Goal: Transaction & Acquisition: Purchase product/service

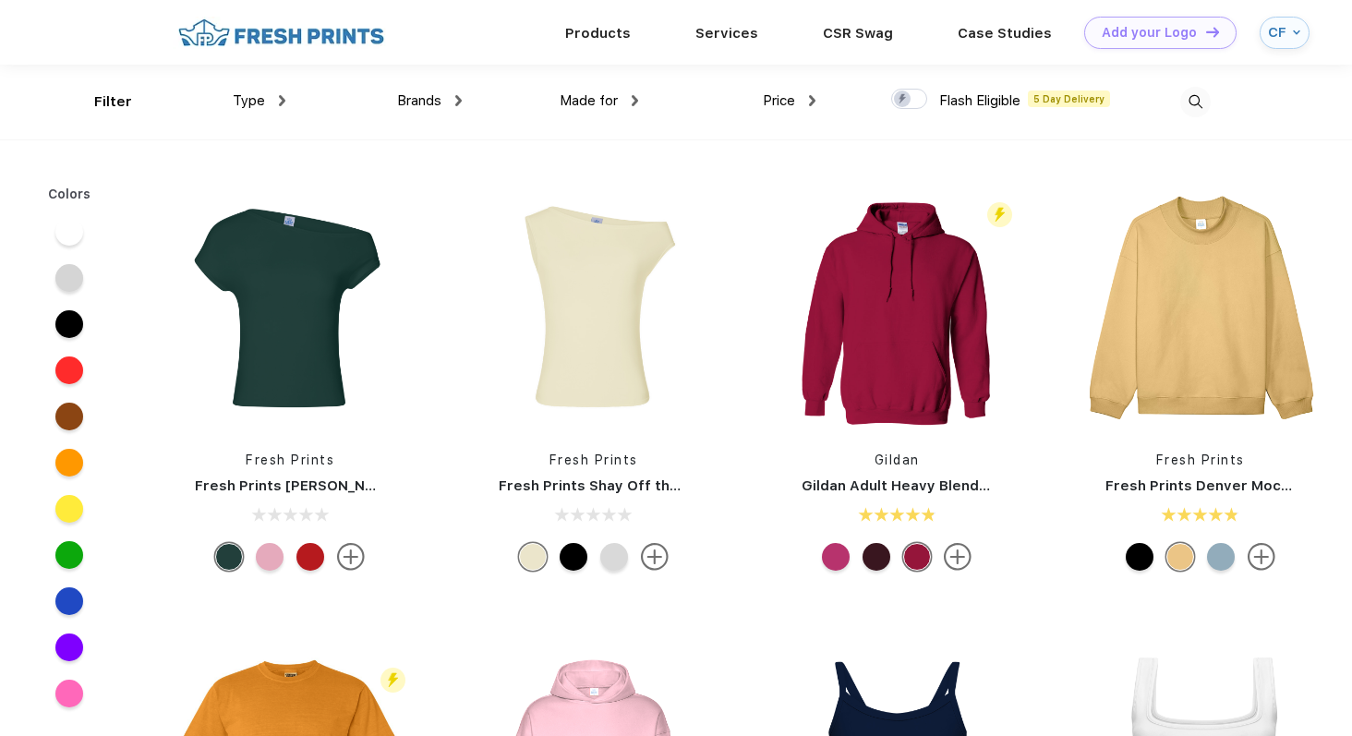
click at [268, 102] on div "Type" at bounding box center [259, 100] width 53 height 21
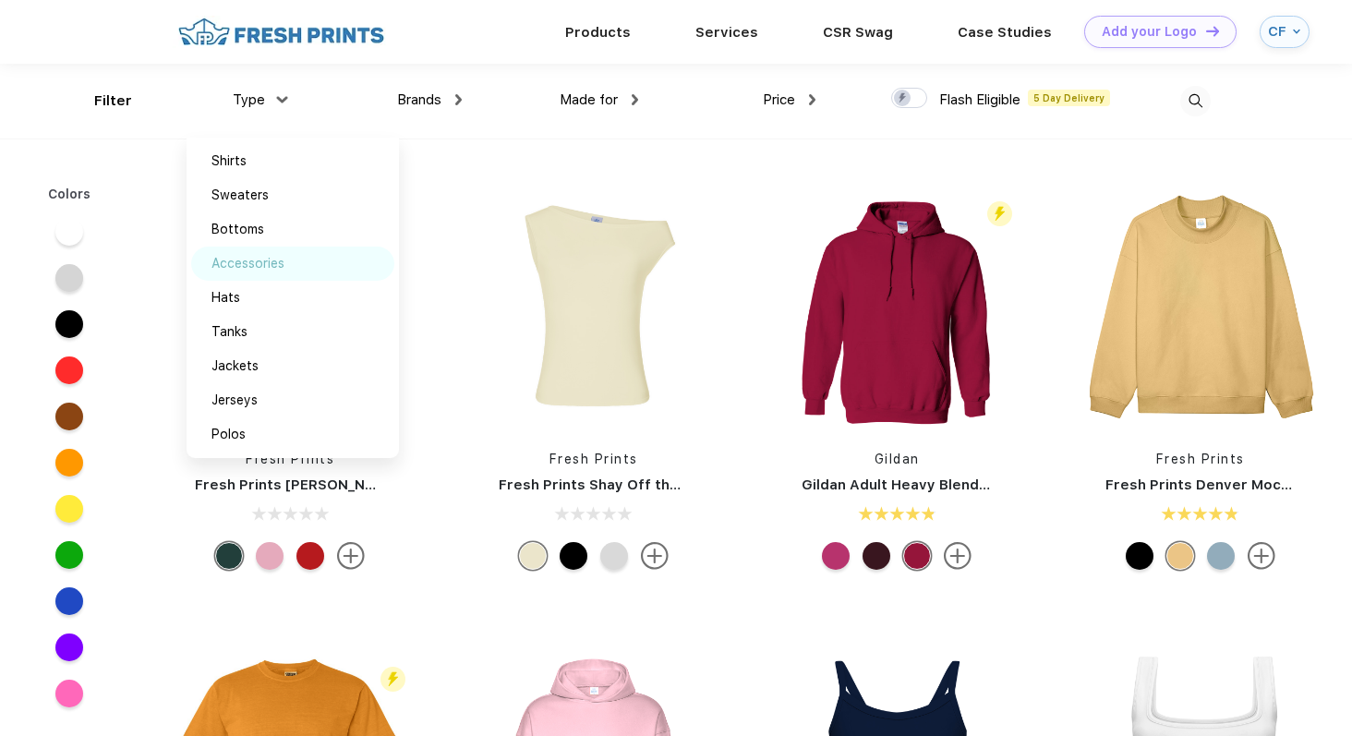
click at [248, 263] on div "Accessories" at bounding box center [247, 263] width 73 height 19
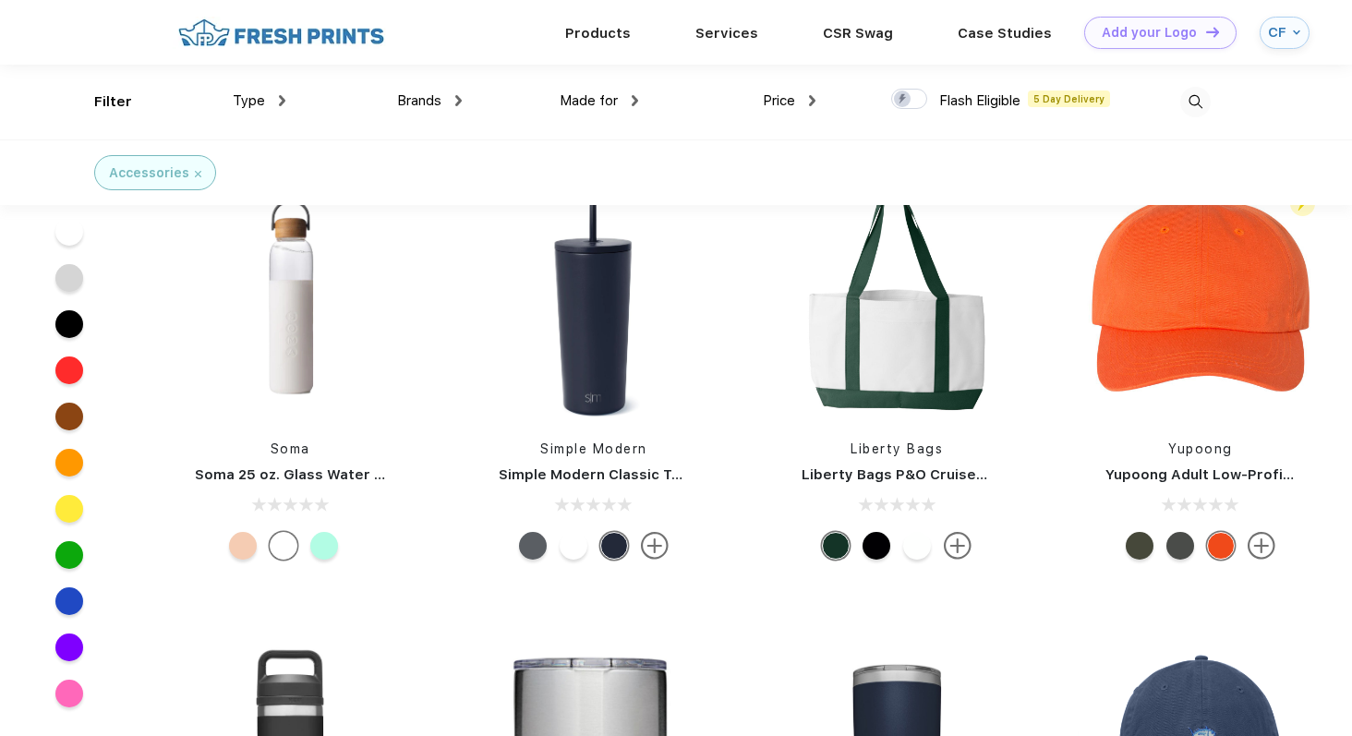
scroll to position [4473, 0]
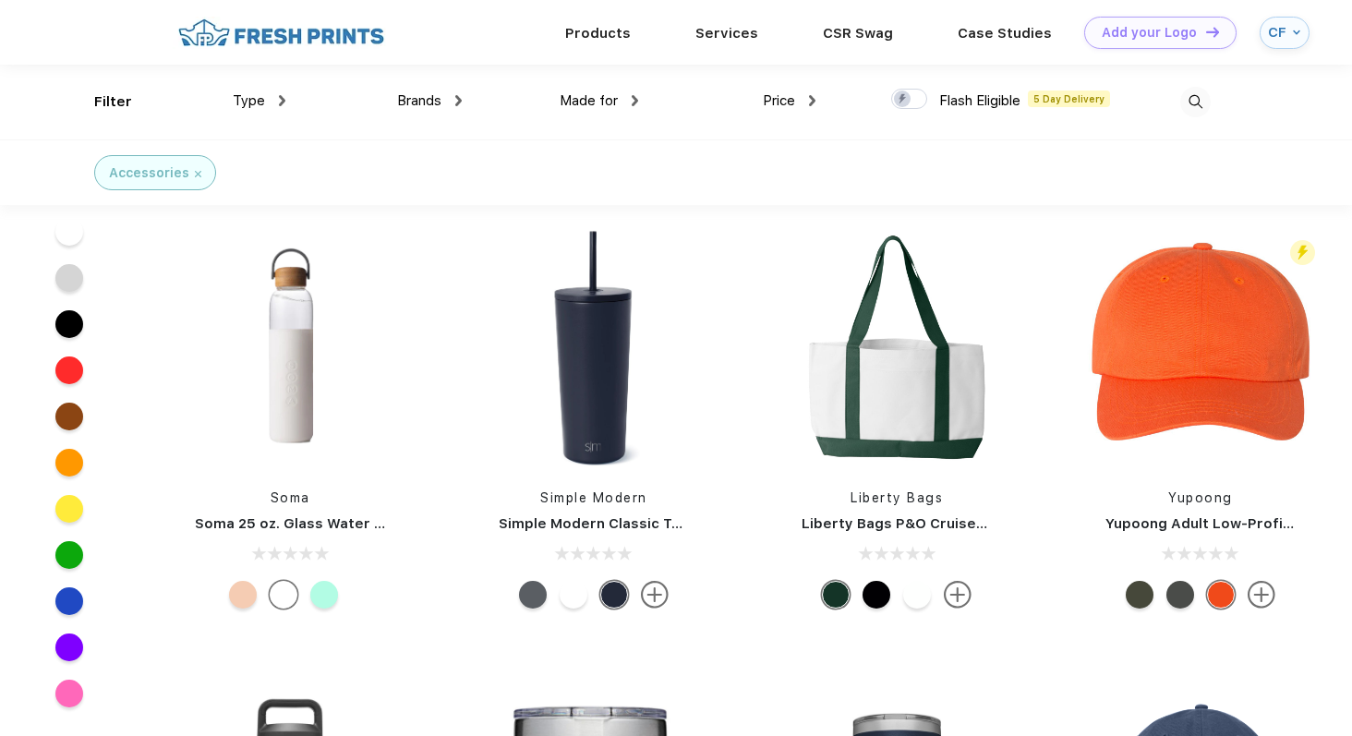
click at [1199, 117] on div at bounding box center [1122, 102] width 176 height 75
click at [1196, 104] on img at bounding box center [1195, 102] width 30 height 30
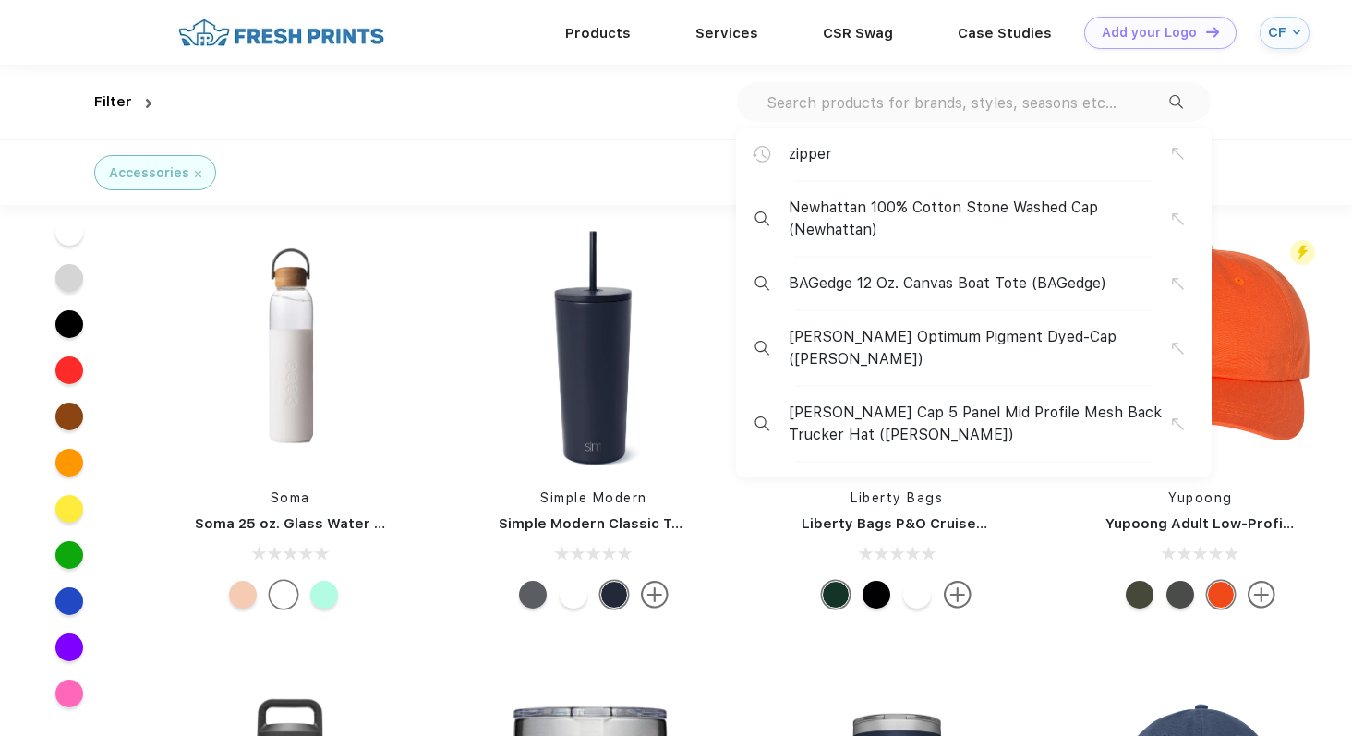
click at [1094, 106] on input "text" at bounding box center [966, 102] width 404 height 20
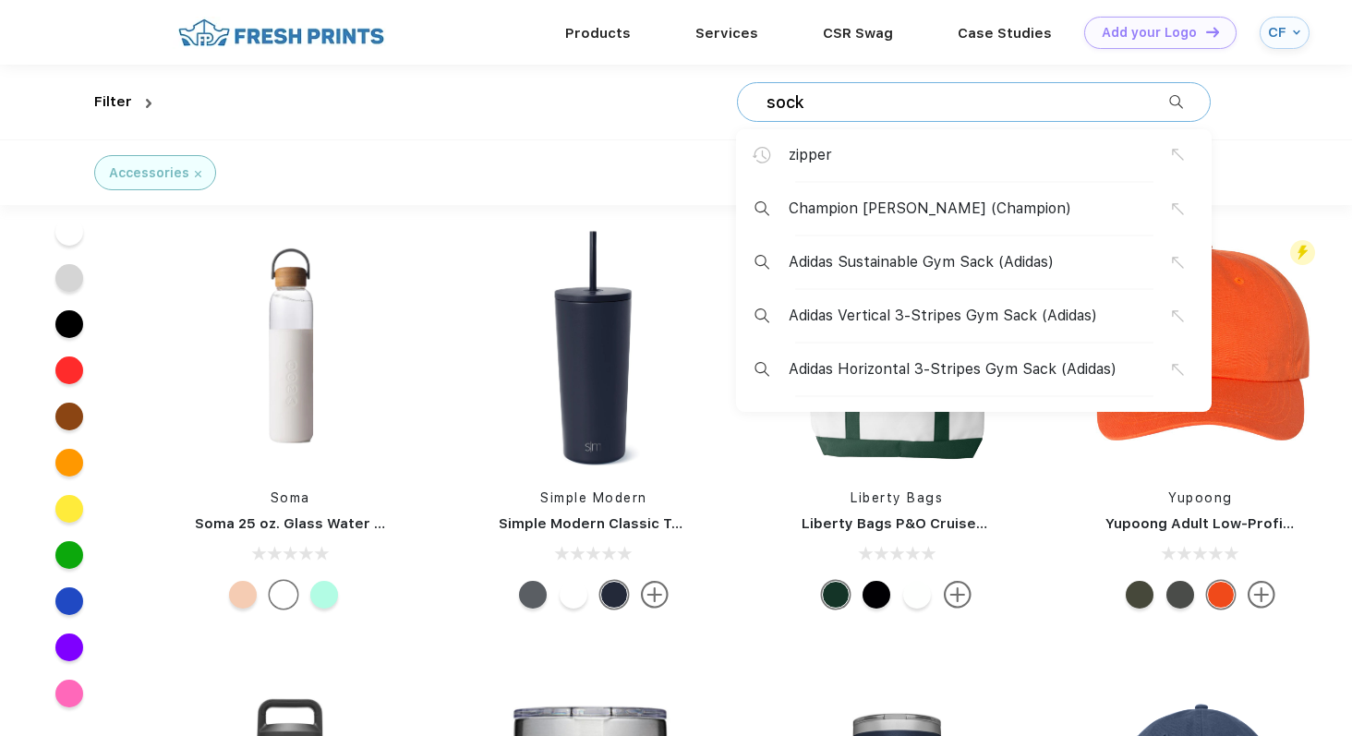
type input "sock"
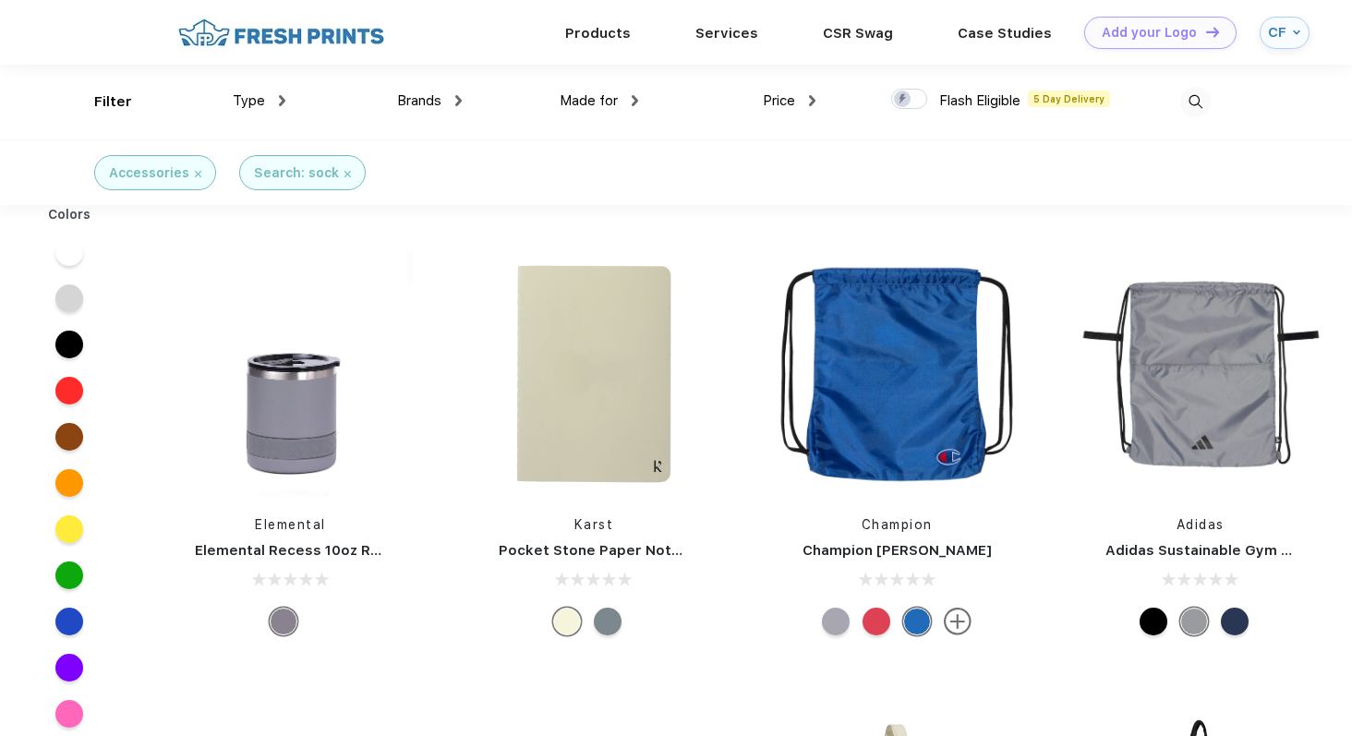
click at [1280, 29] on div "CF" at bounding box center [1278, 33] width 20 height 16
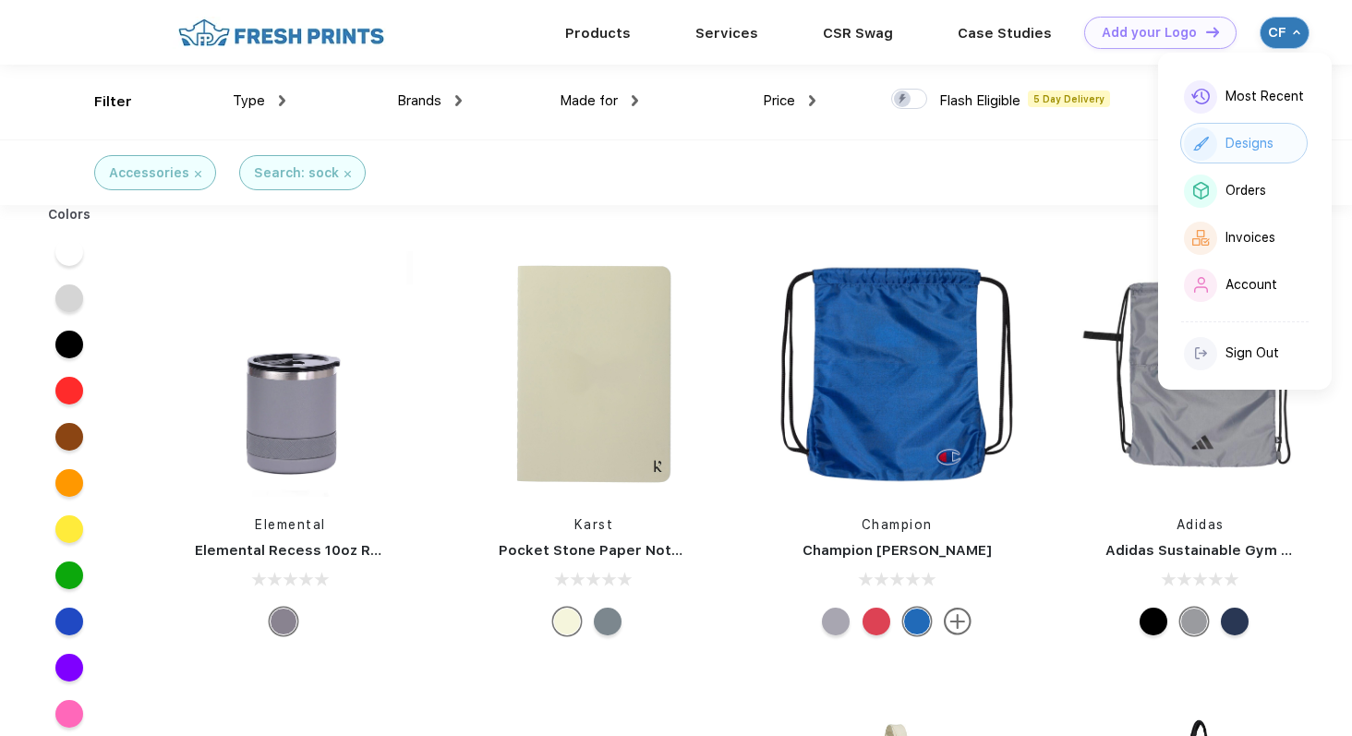
click at [1246, 151] on div "Designs" at bounding box center [1243, 143] width 127 height 41
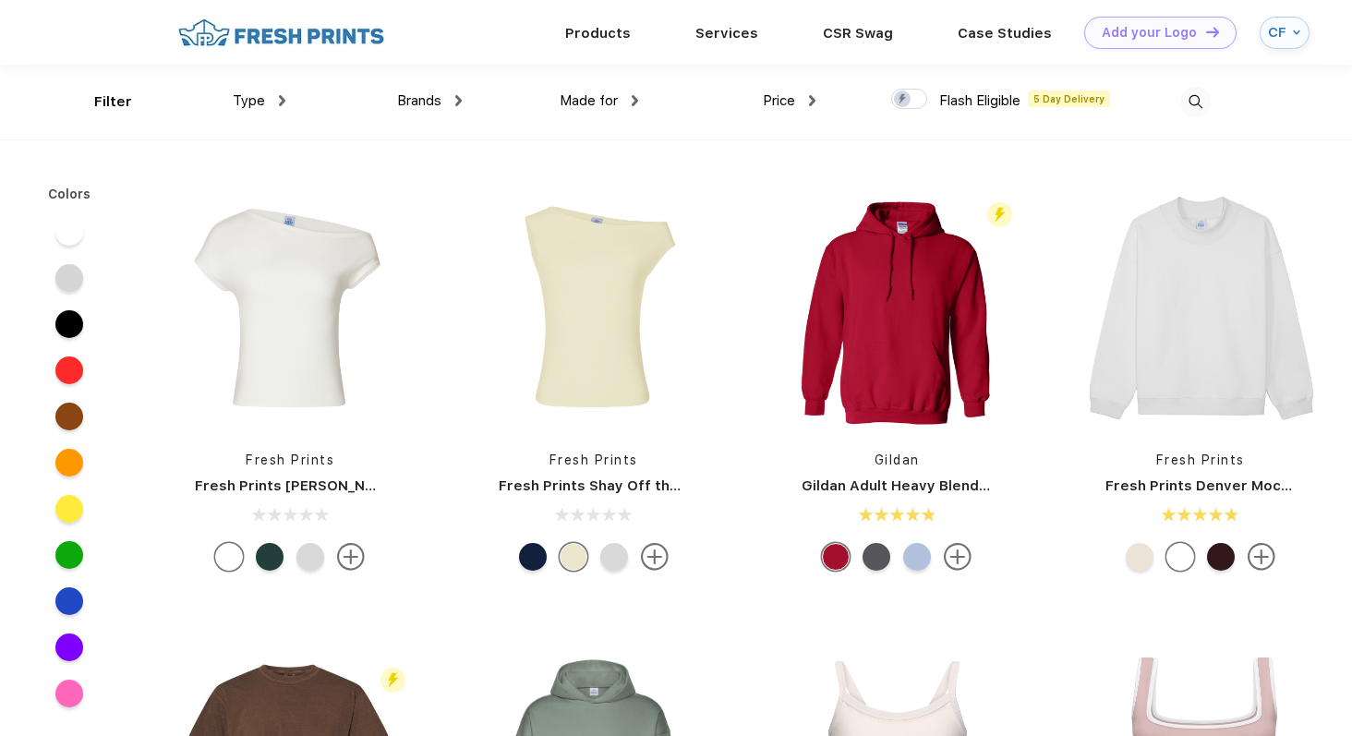
click at [263, 100] on span "Type" at bounding box center [249, 100] width 32 height 17
click at [263, 100] on span "Type" at bounding box center [249, 99] width 32 height 17
click at [283, 98] on img at bounding box center [282, 99] width 6 height 11
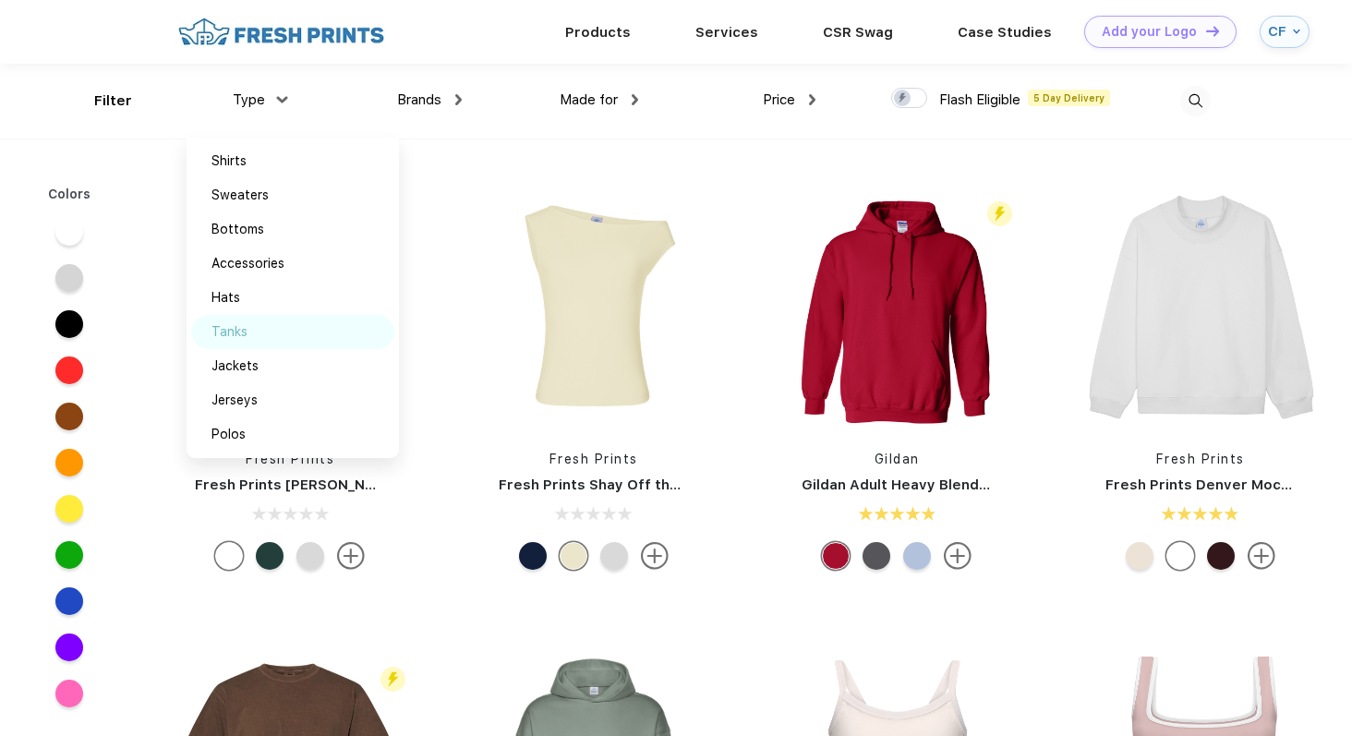
click at [264, 332] on img at bounding box center [268, 331] width 14 height 9
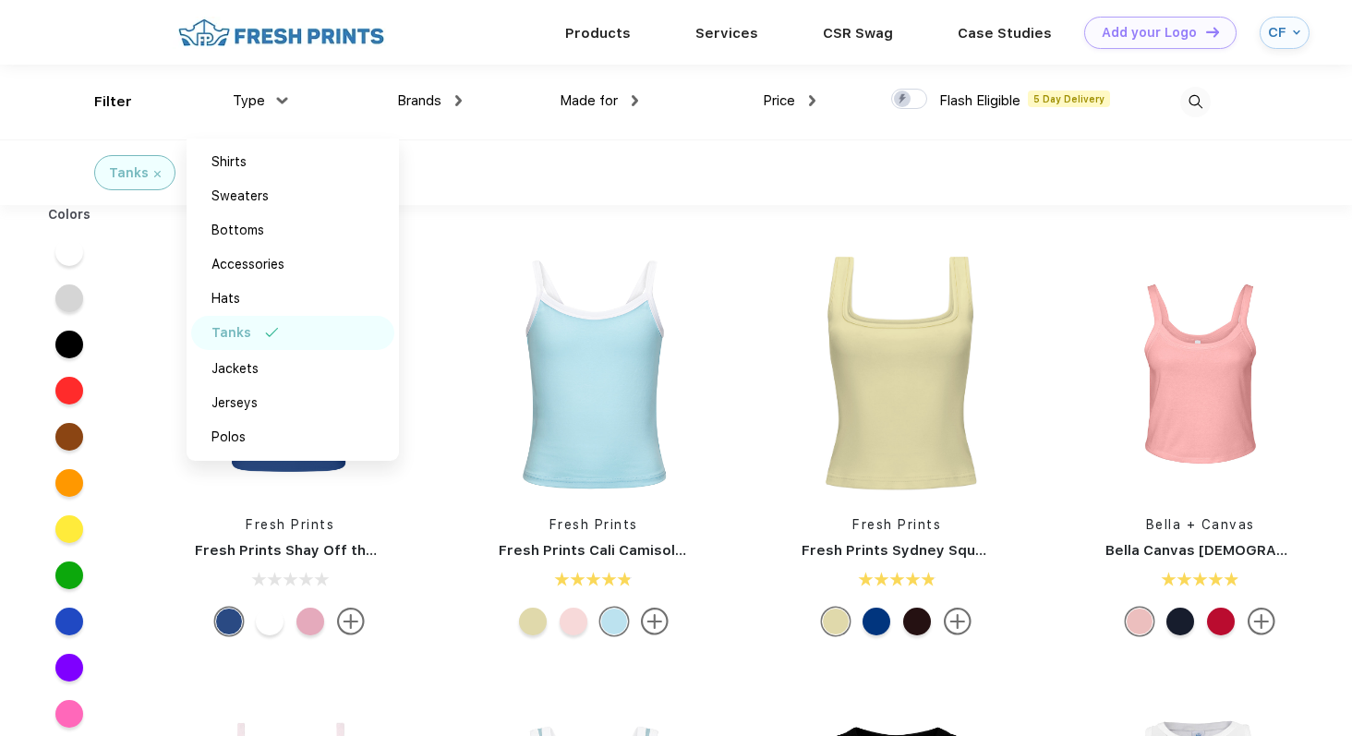
click at [691, 201] on div "Tanks" at bounding box center [676, 172] width 1352 height 66
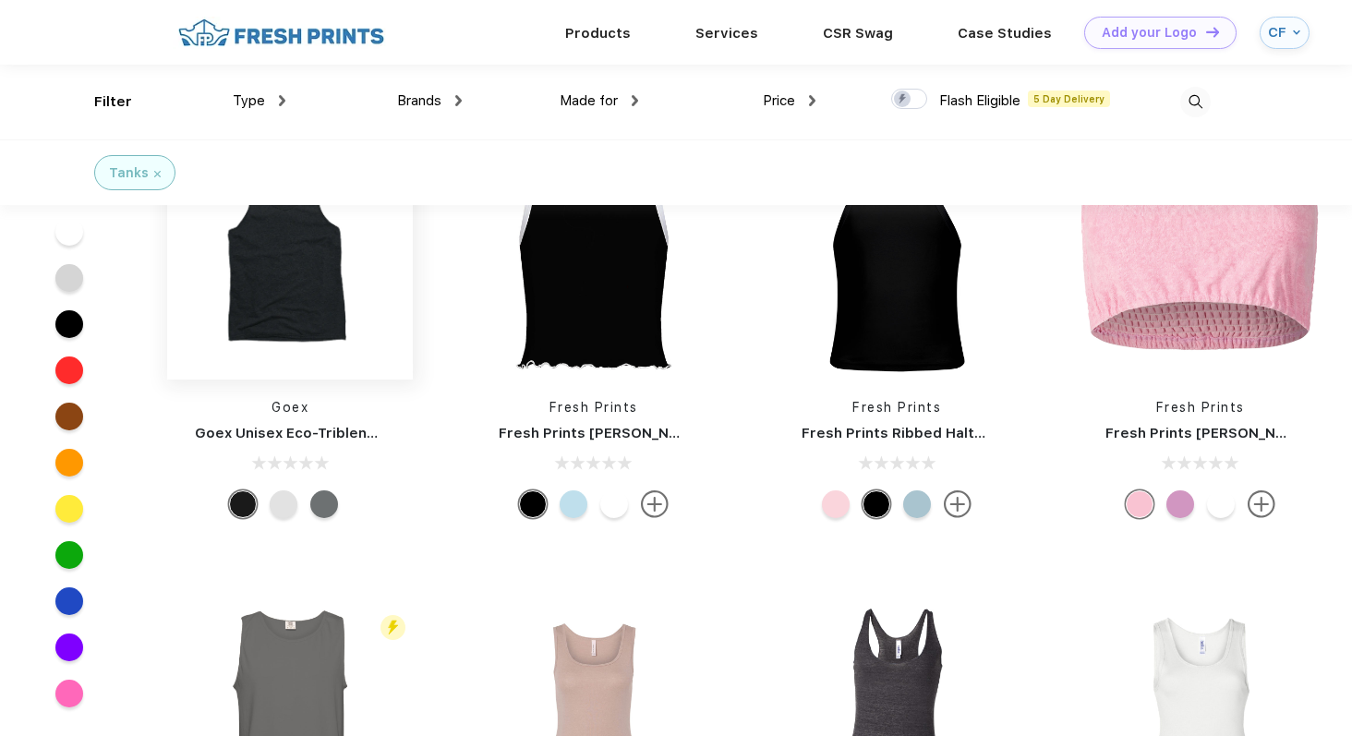
scroll to position [5428, 0]
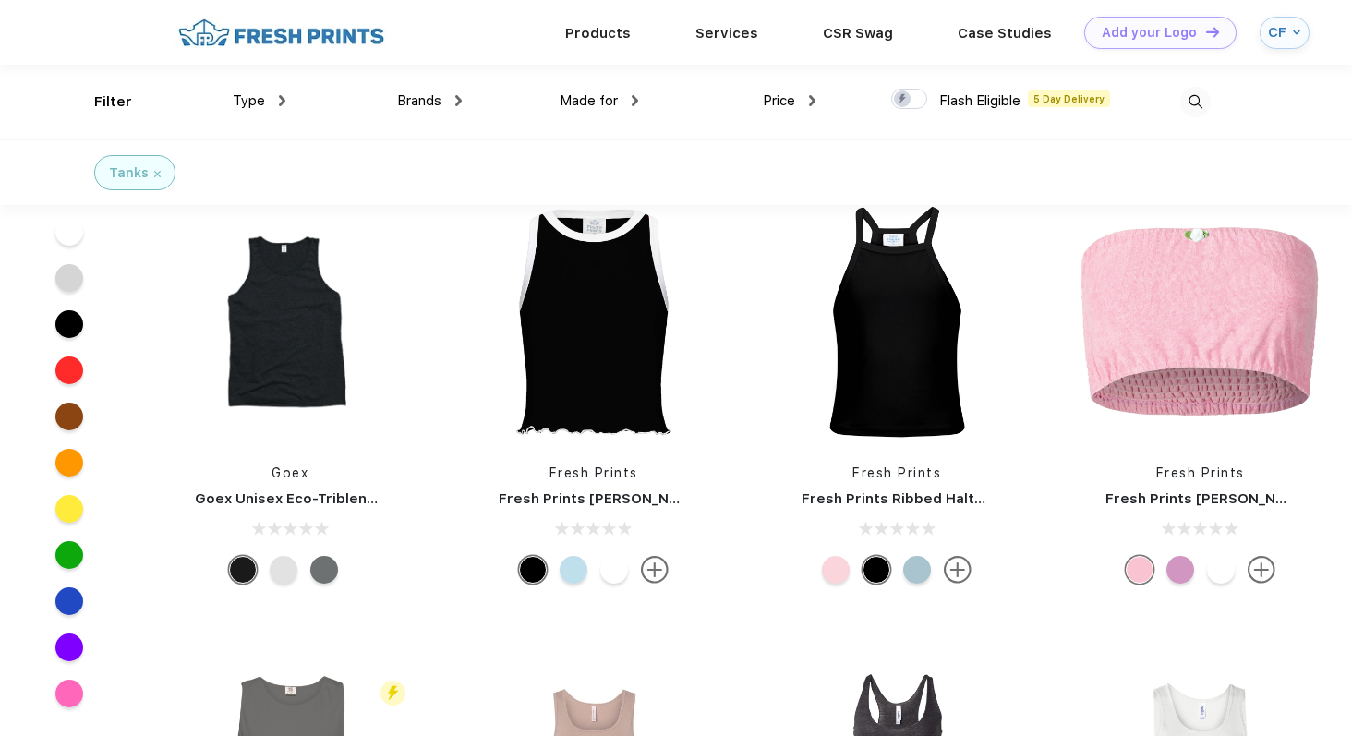
click at [284, 570] on div at bounding box center [284, 570] width 28 height 28
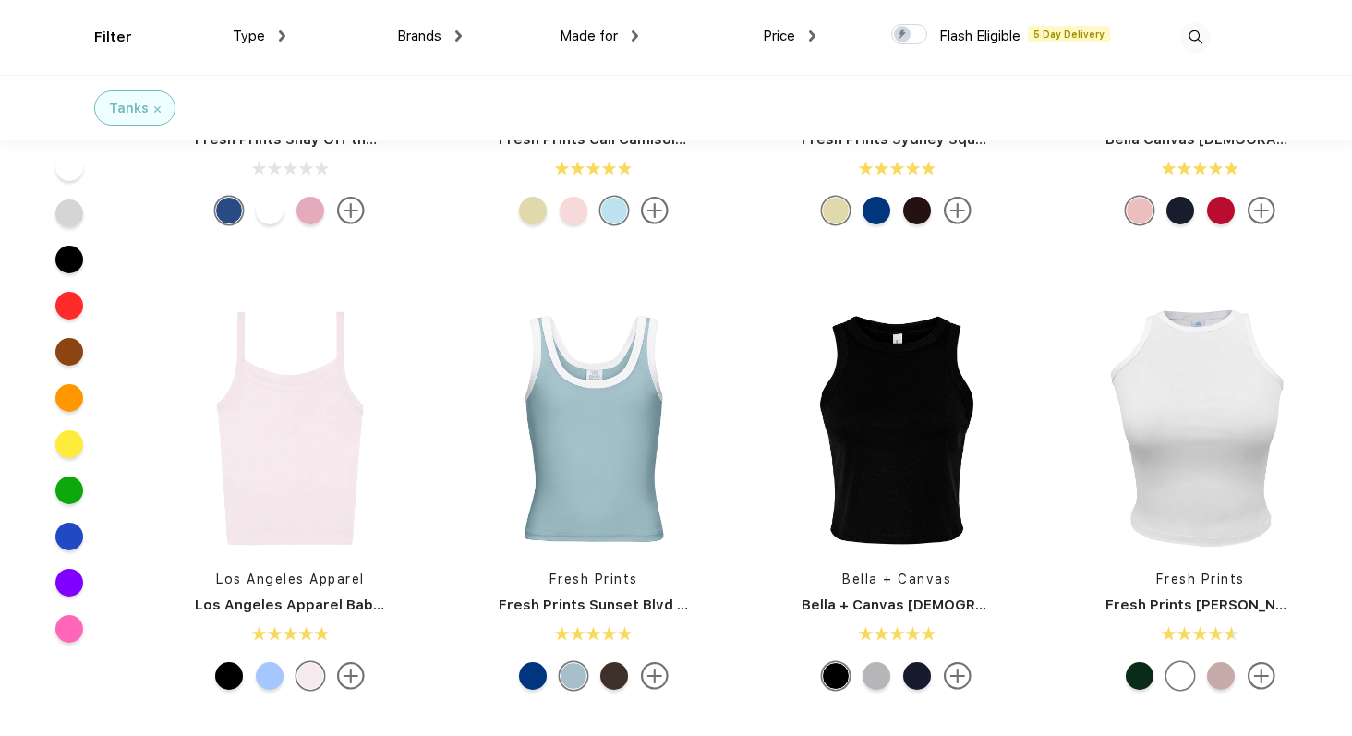
scroll to position [289, 0]
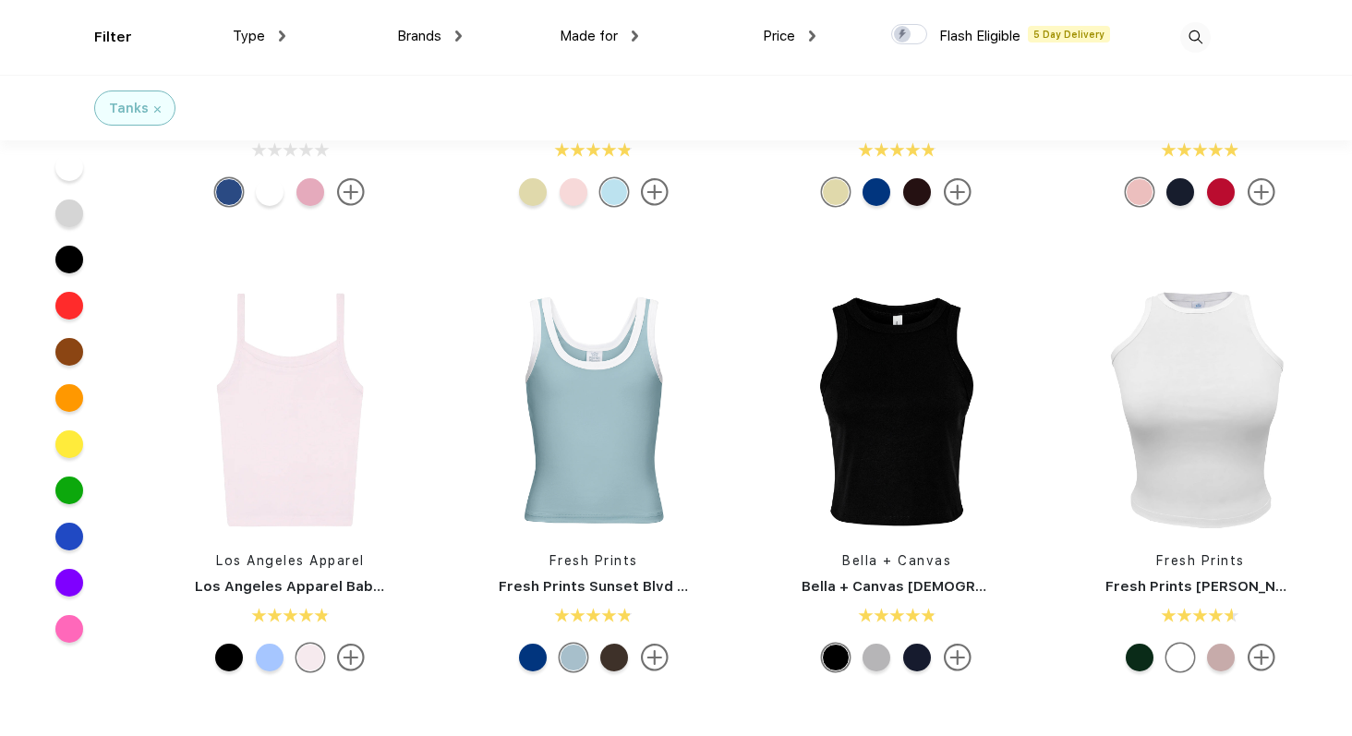
click at [646, 427] on img at bounding box center [594, 410] width 246 height 246
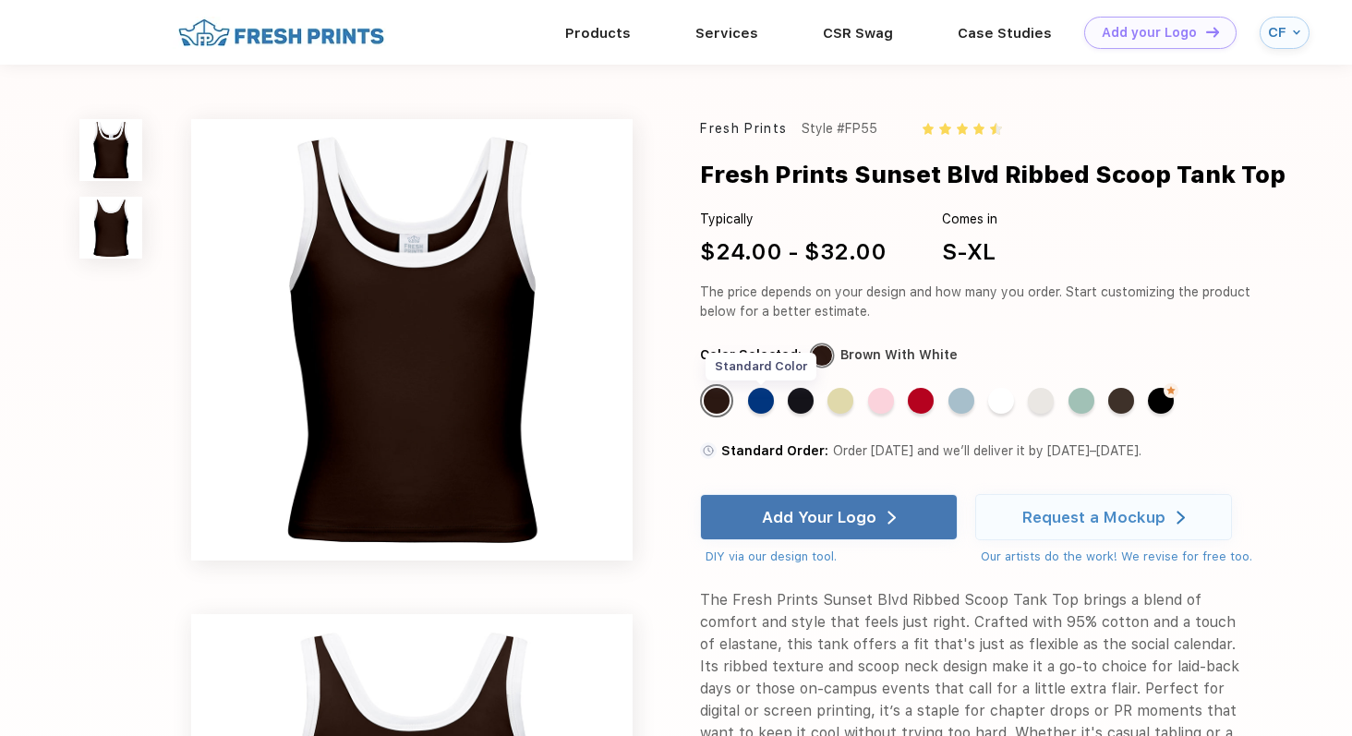
click at [763, 403] on div "Standard Color" at bounding box center [761, 401] width 26 height 26
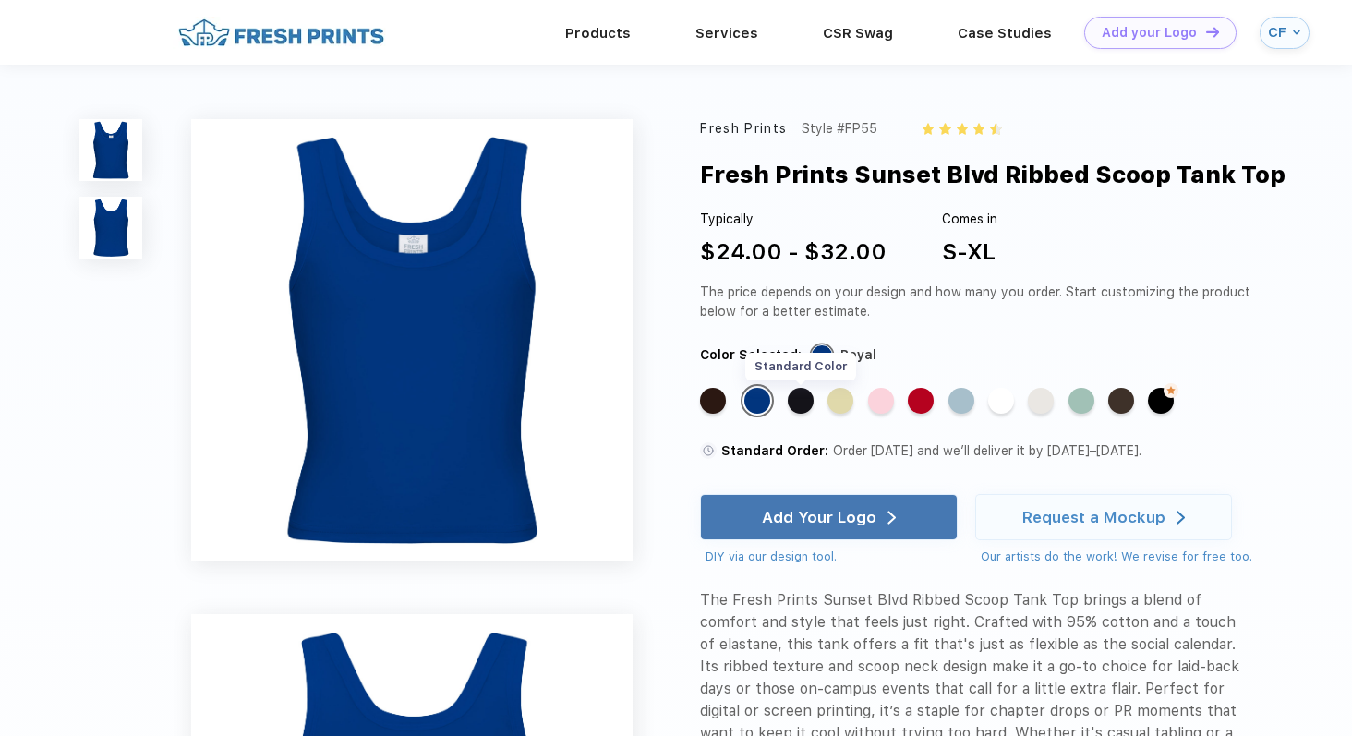
click at [800, 403] on div "Standard Color" at bounding box center [800, 401] width 26 height 26
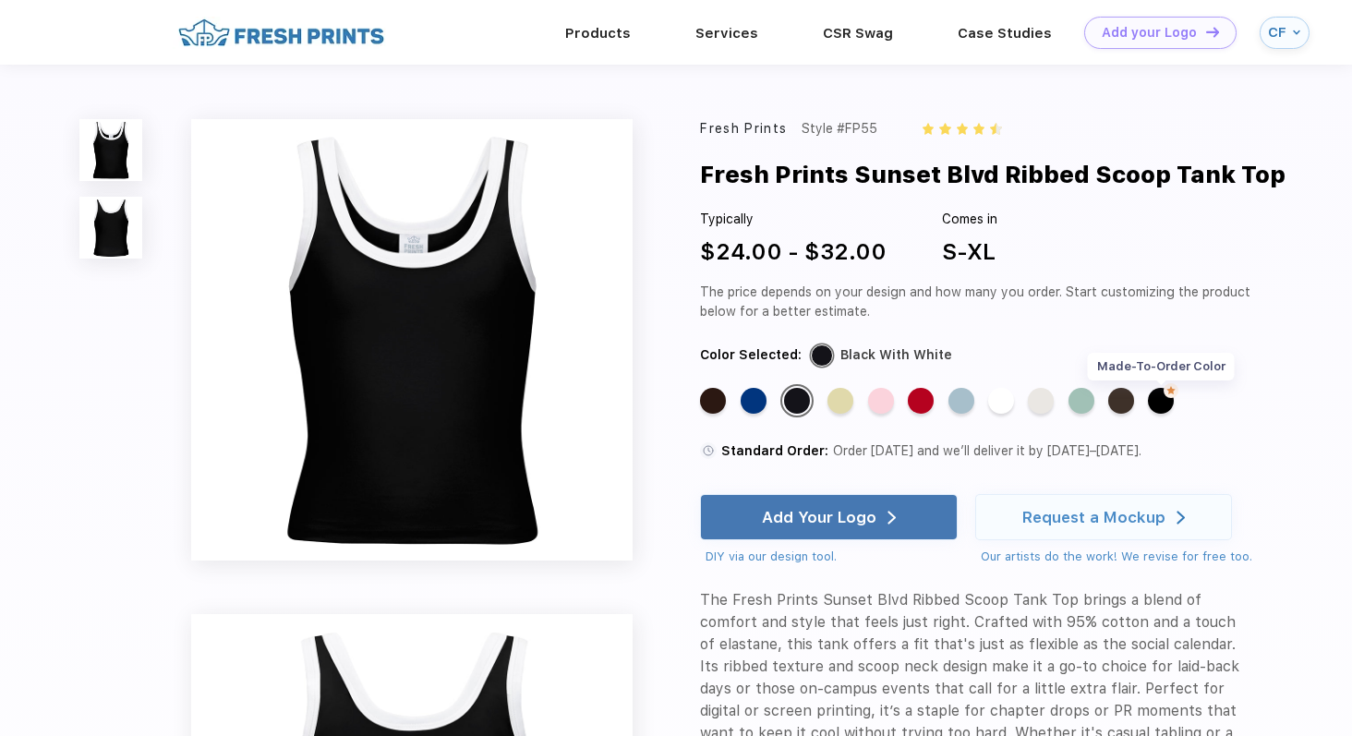
click at [1169, 394] on img at bounding box center [1170, 390] width 15 height 15
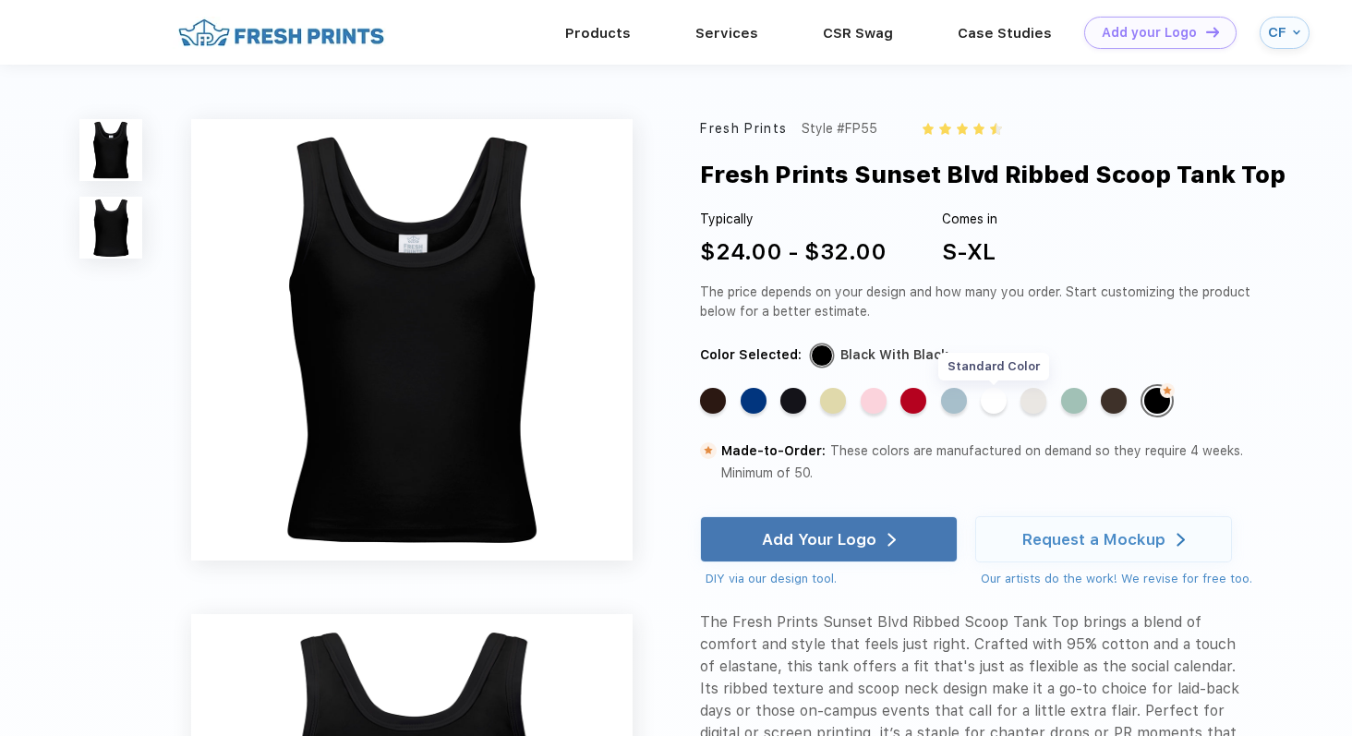
click at [991, 400] on div "Standard Color" at bounding box center [993, 401] width 26 height 26
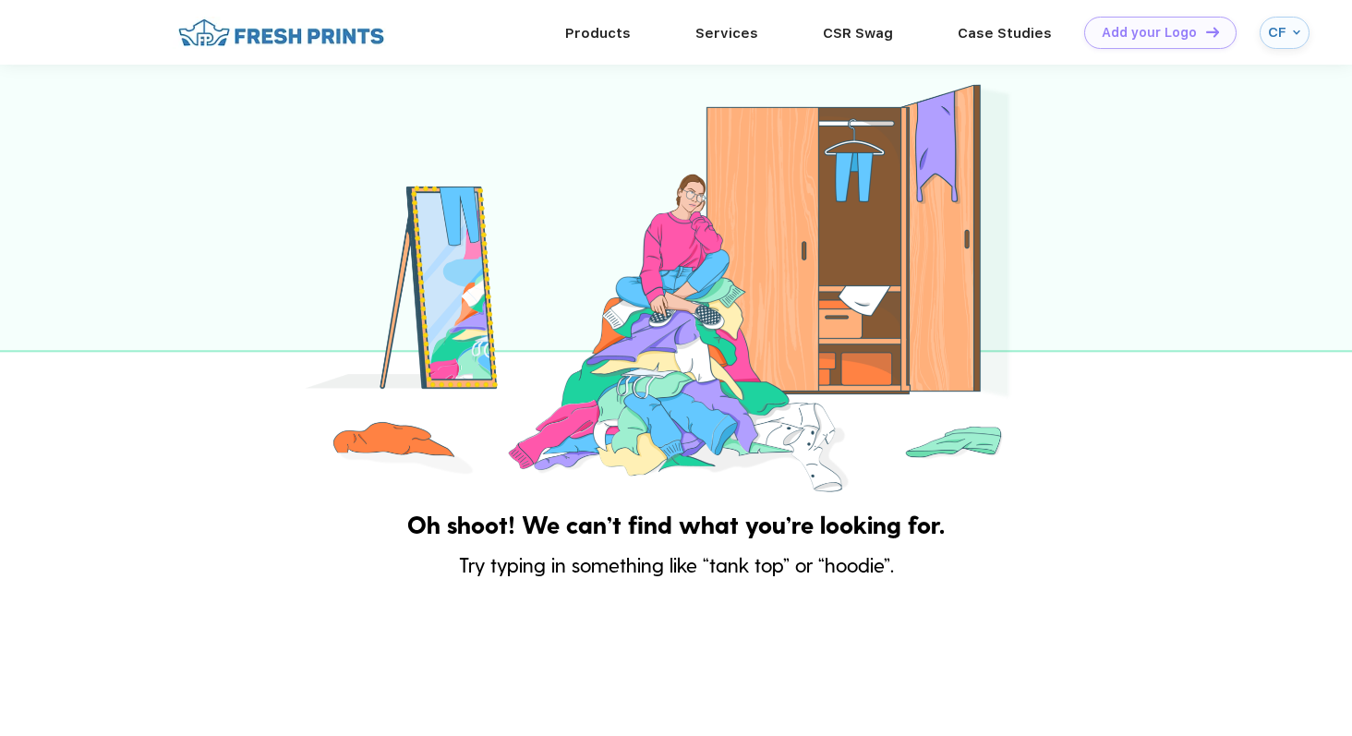
scroll to position [289, 0]
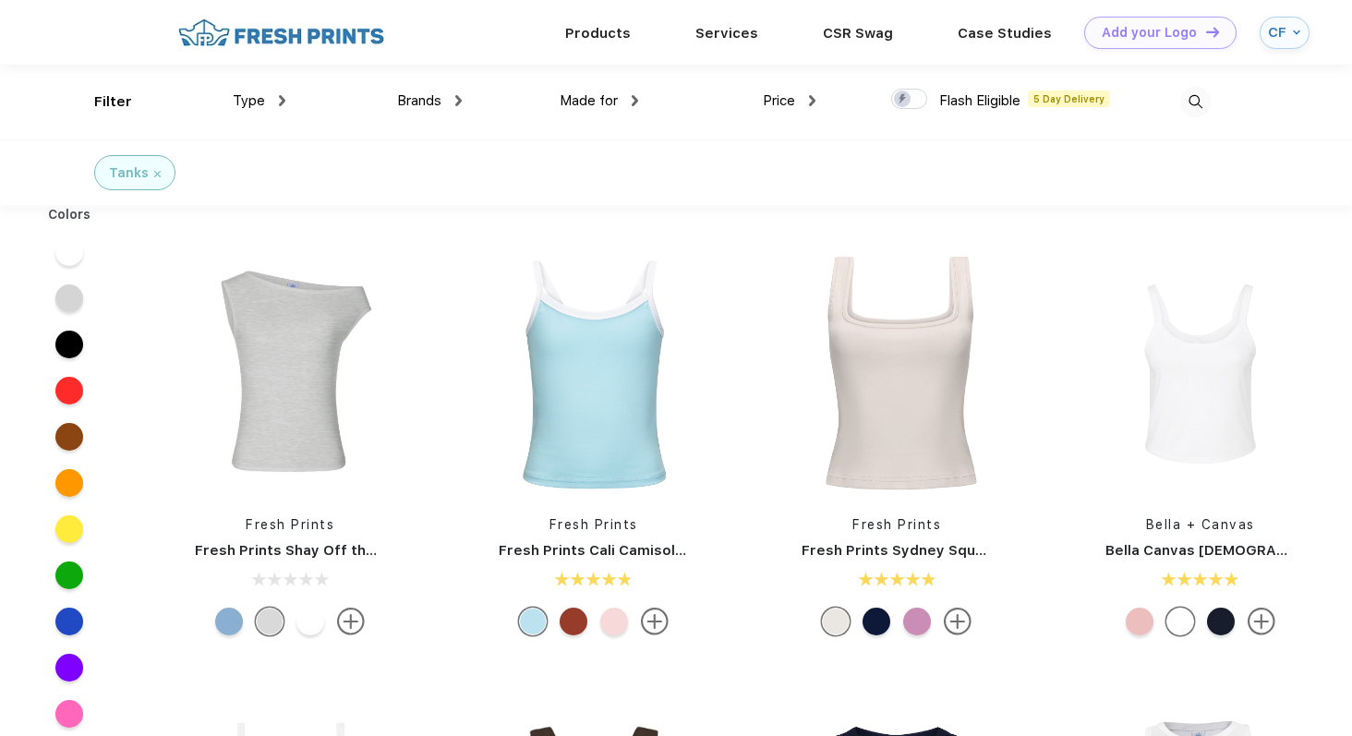
scroll to position [1, 0]
click at [507, 368] on img at bounding box center [594, 373] width 246 height 246
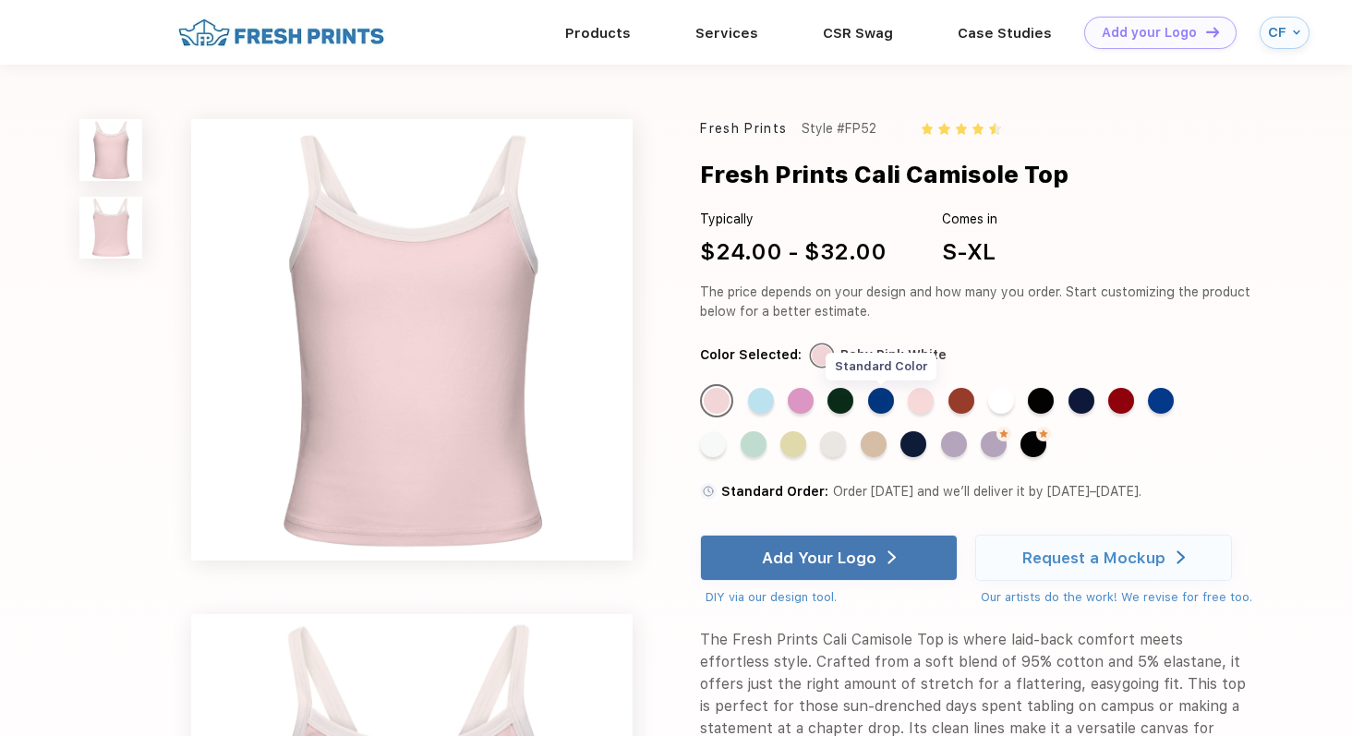
click at [880, 394] on div "Standard Color" at bounding box center [881, 401] width 26 height 26
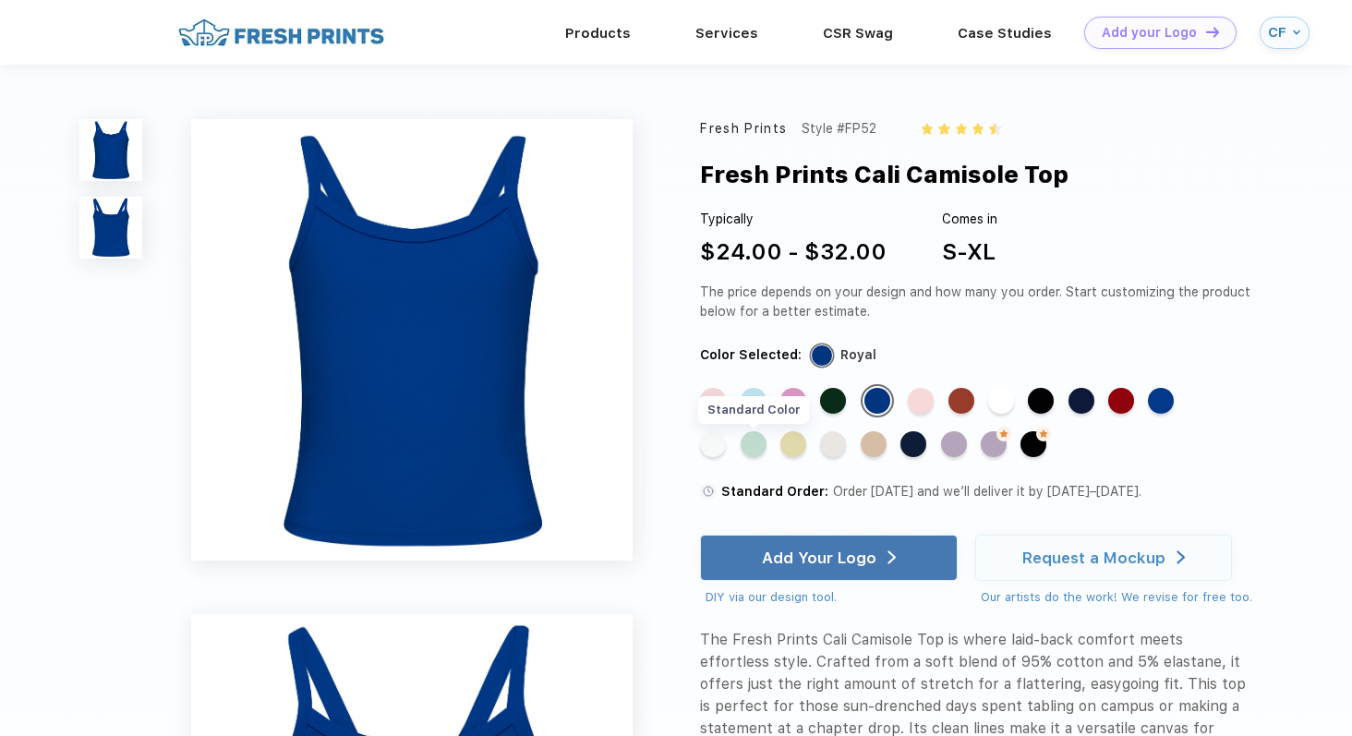
click at [758, 439] on div "Standard Color" at bounding box center [753, 444] width 26 height 26
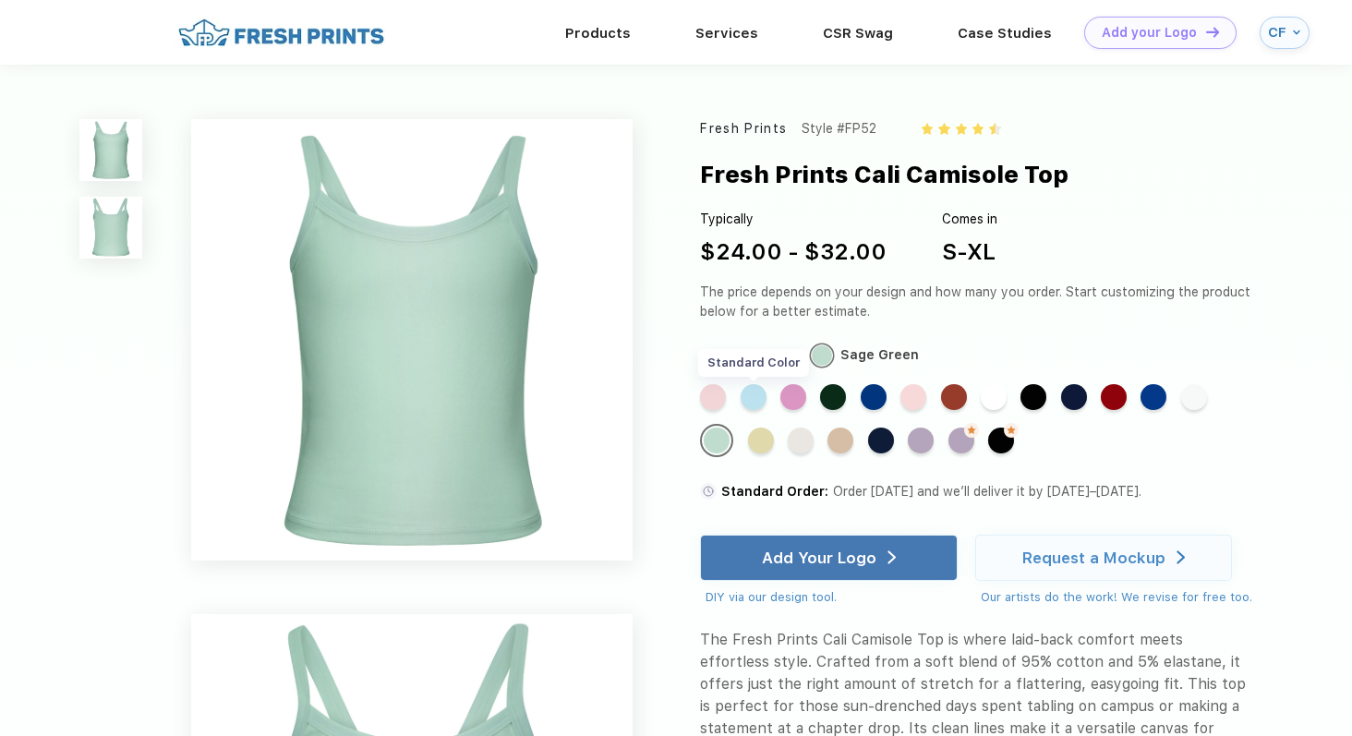
click at [765, 399] on div "Standard Color" at bounding box center [753, 397] width 26 height 26
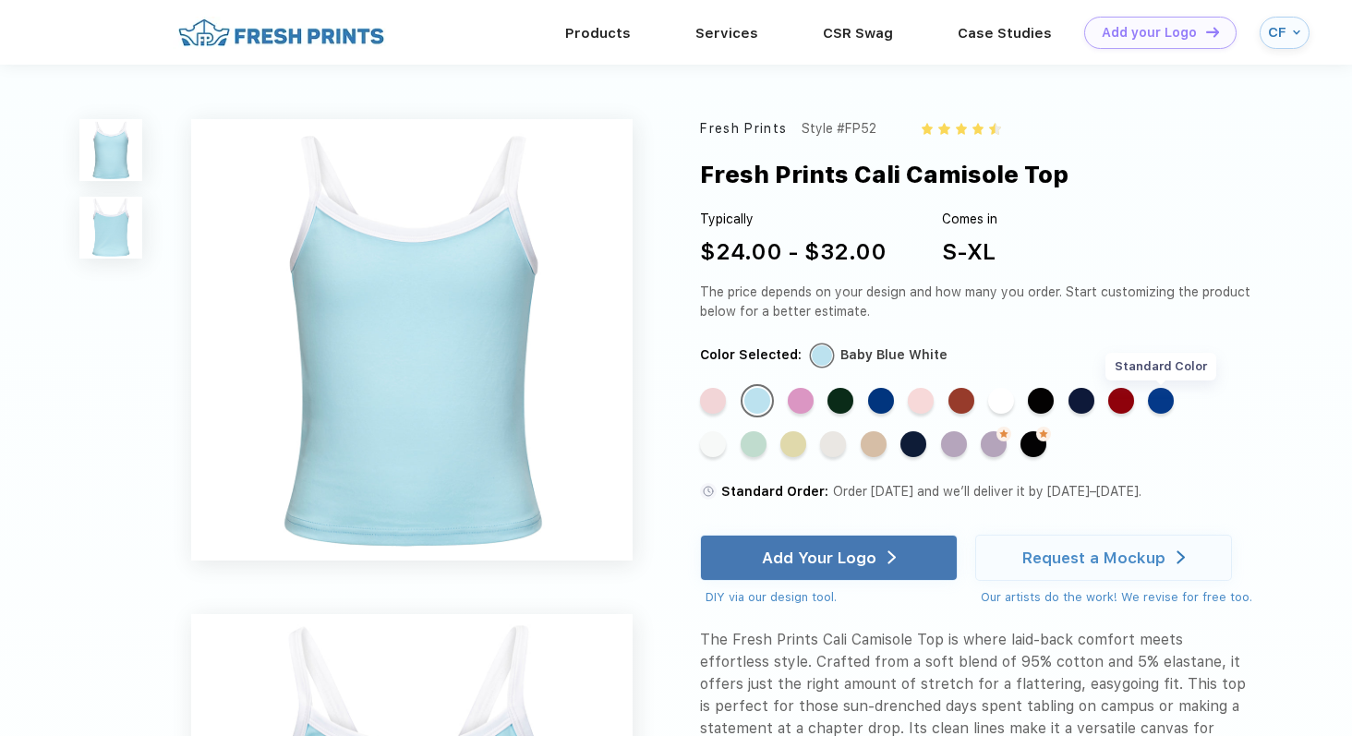
click at [1162, 399] on div "Standard Color" at bounding box center [1161, 401] width 26 height 26
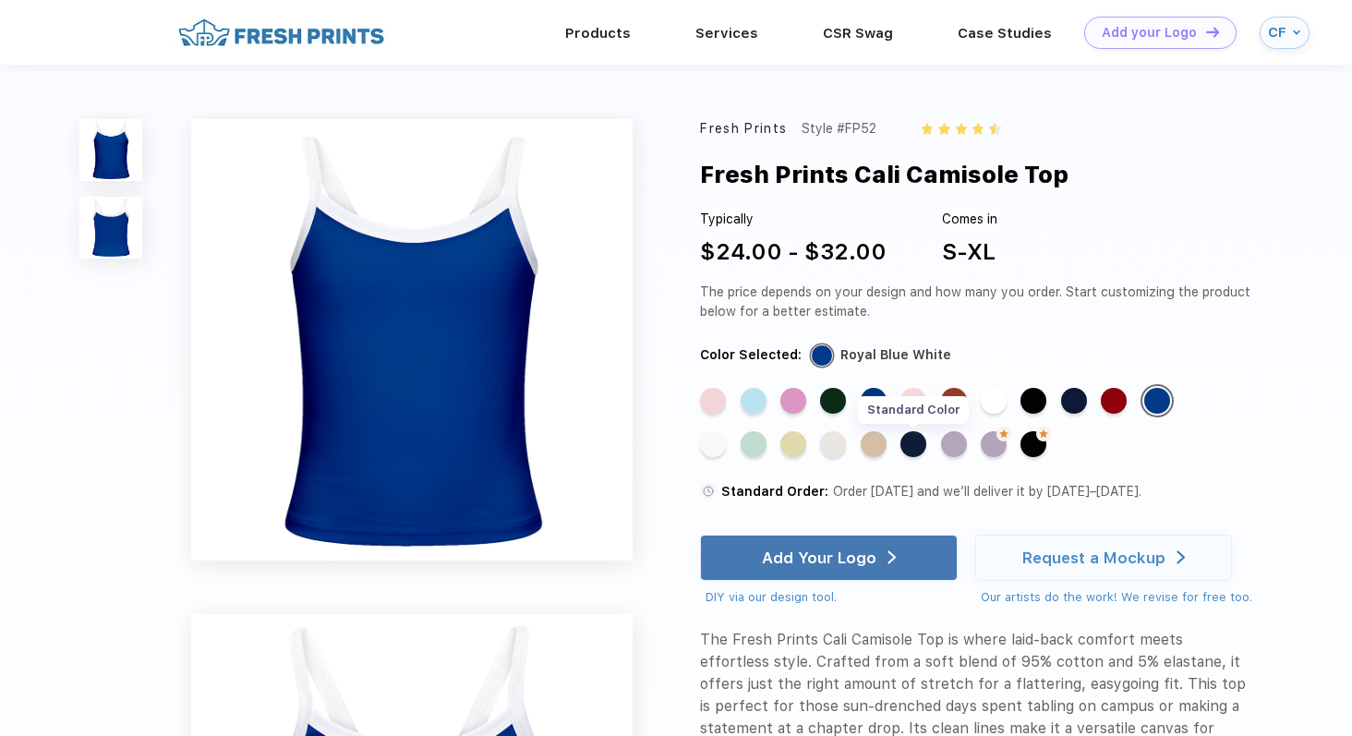
click at [923, 451] on div "Standard Color" at bounding box center [913, 444] width 26 height 26
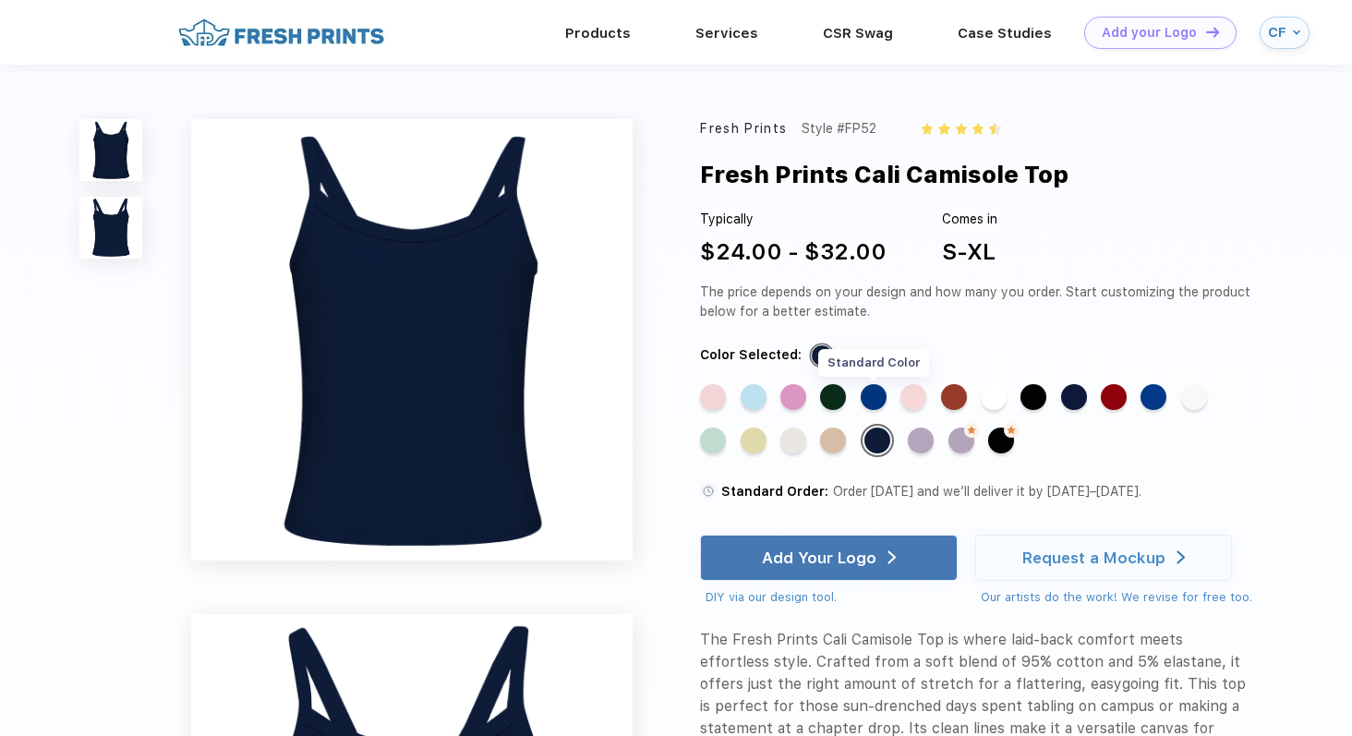
click at [871, 392] on div "Standard Color" at bounding box center [873, 397] width 26 height 26
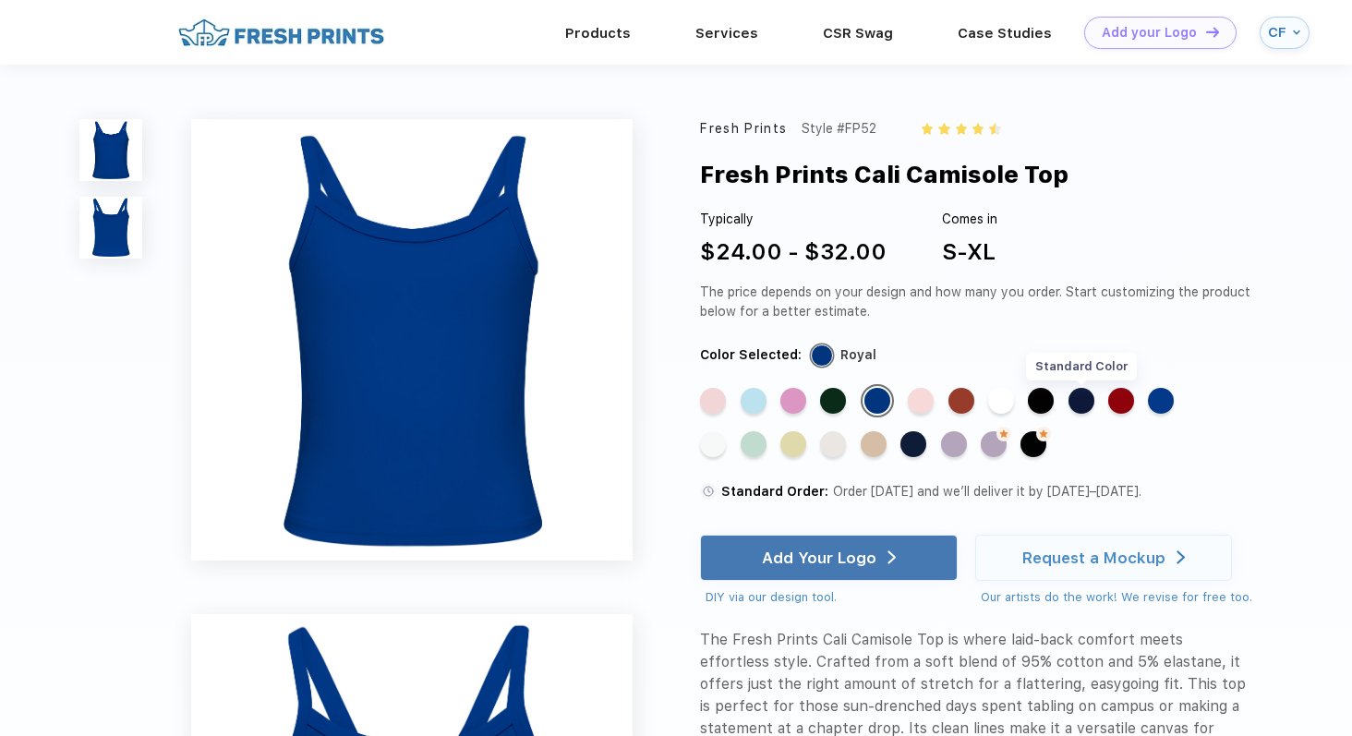
click at [1088, 397] on div "Standard Color" at bounding box center [1081, 401] width 26 height 26
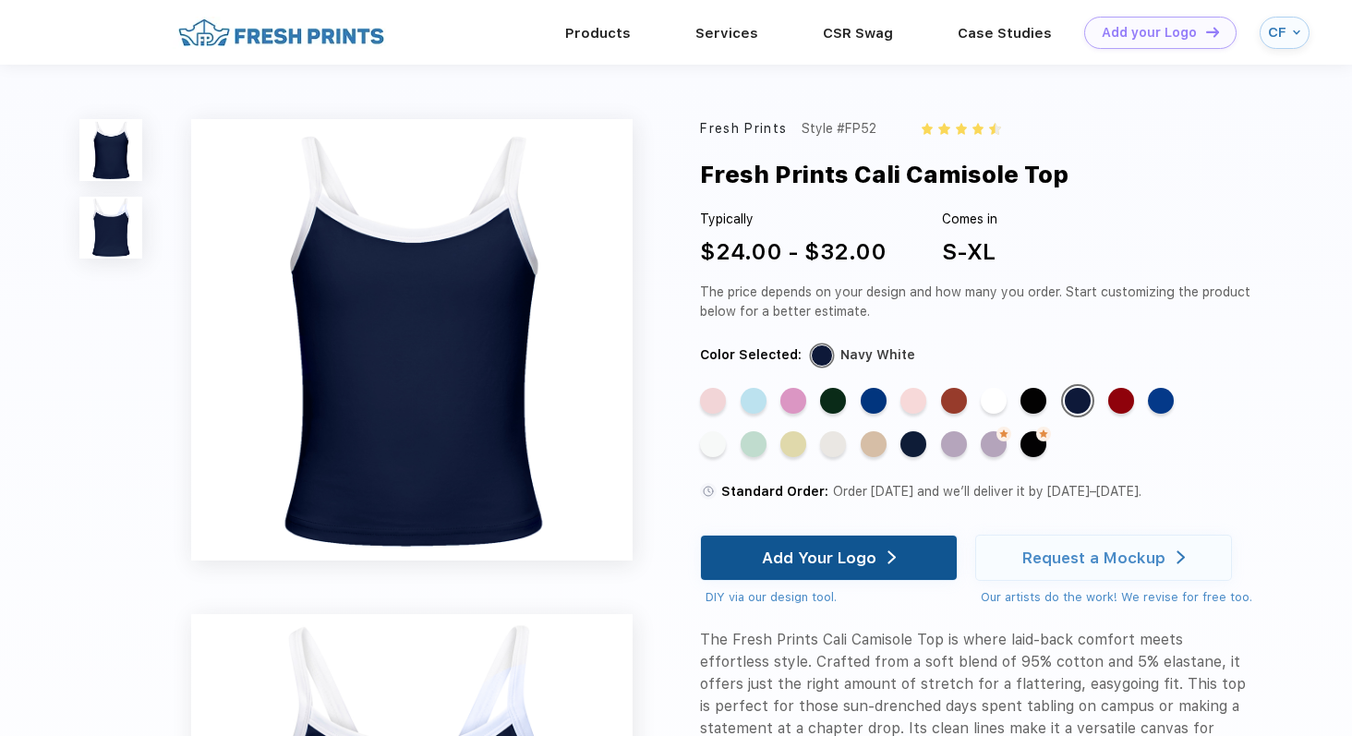
click at [786, 554] on div "Add Your Logo" at bounding box center [819, 557] width 114 height 18
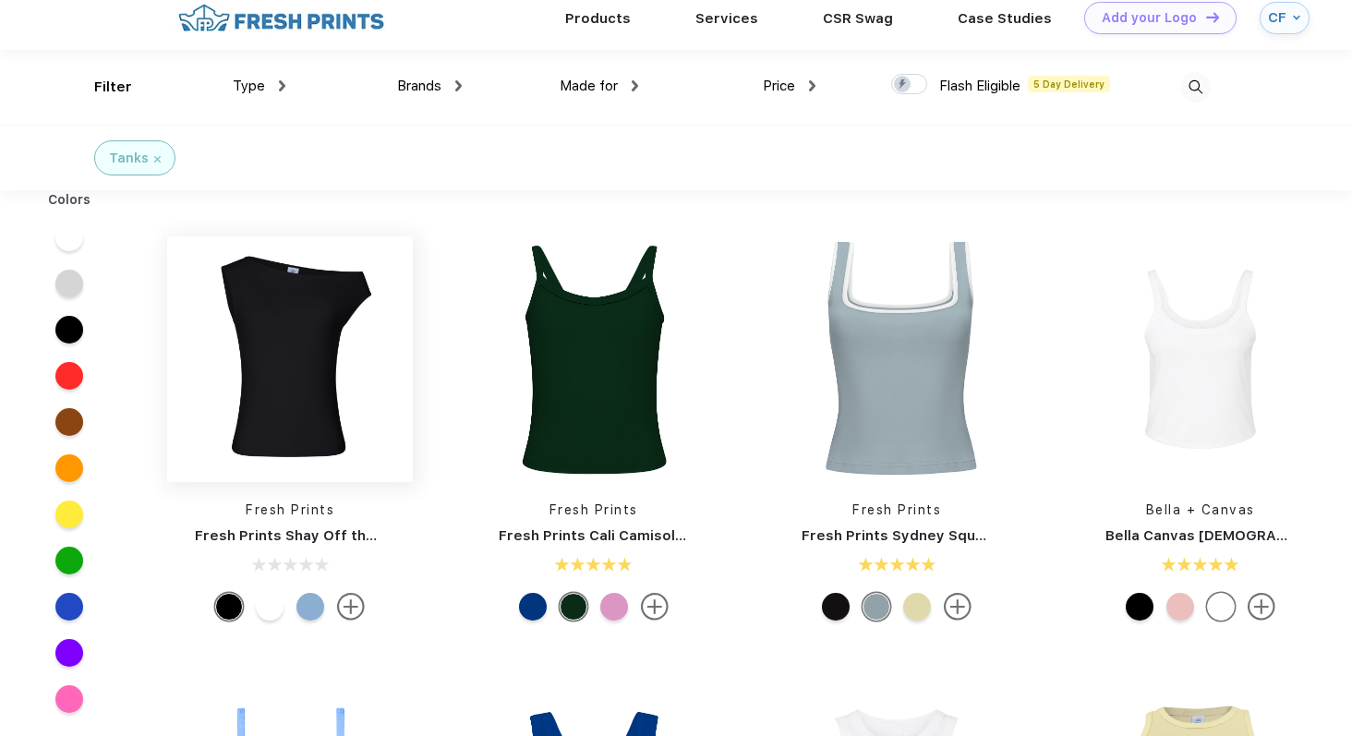
scroll to position [21, 0]
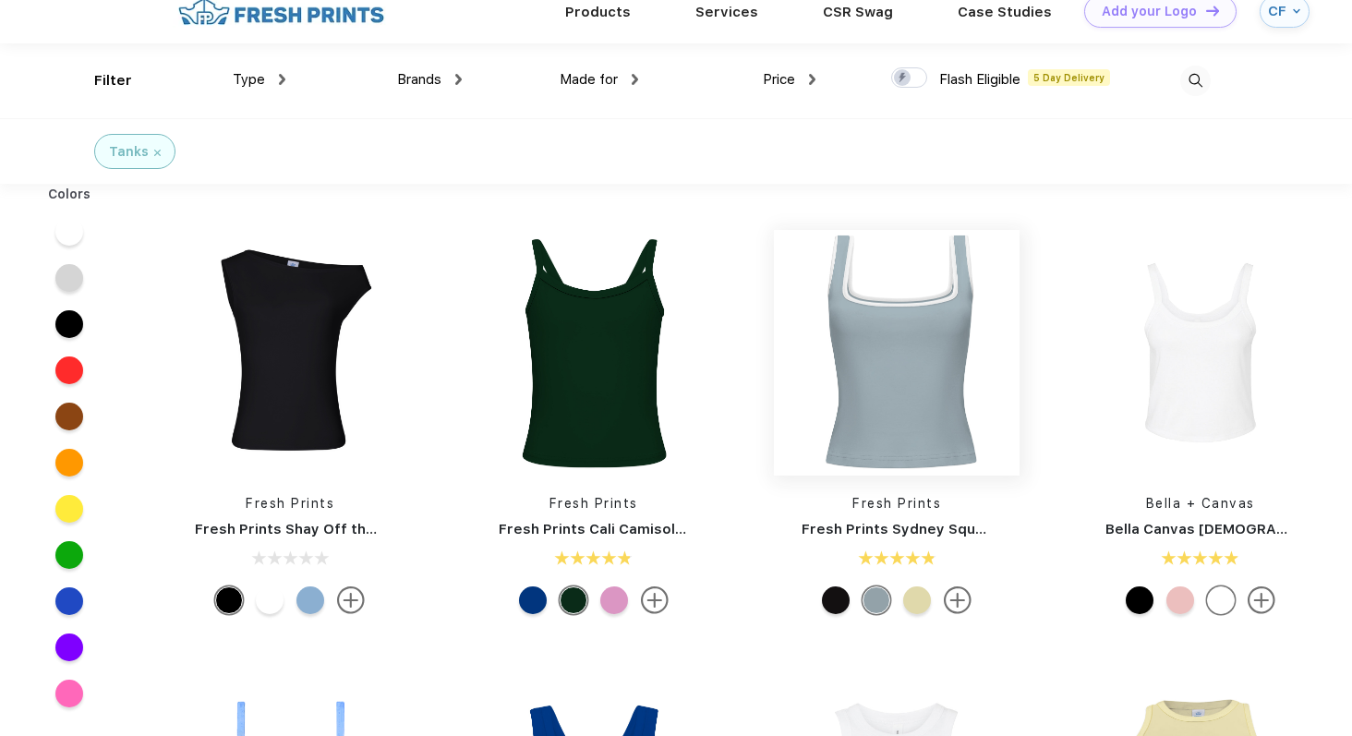
click at [899, 410] on img at bounding box center [897, 353] width 246 height 246
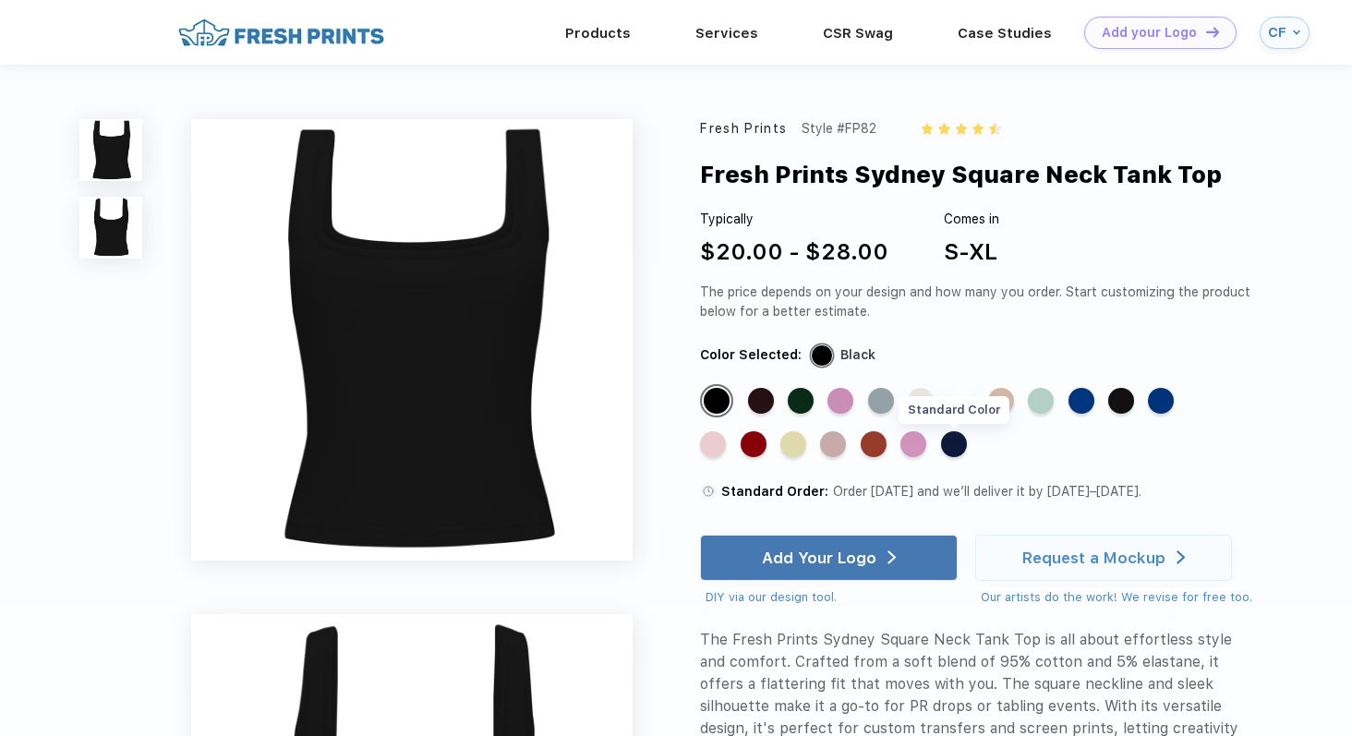
click at [956, 444] on div "Standard Color" at bounding box center [954, 444] width 26 height 26
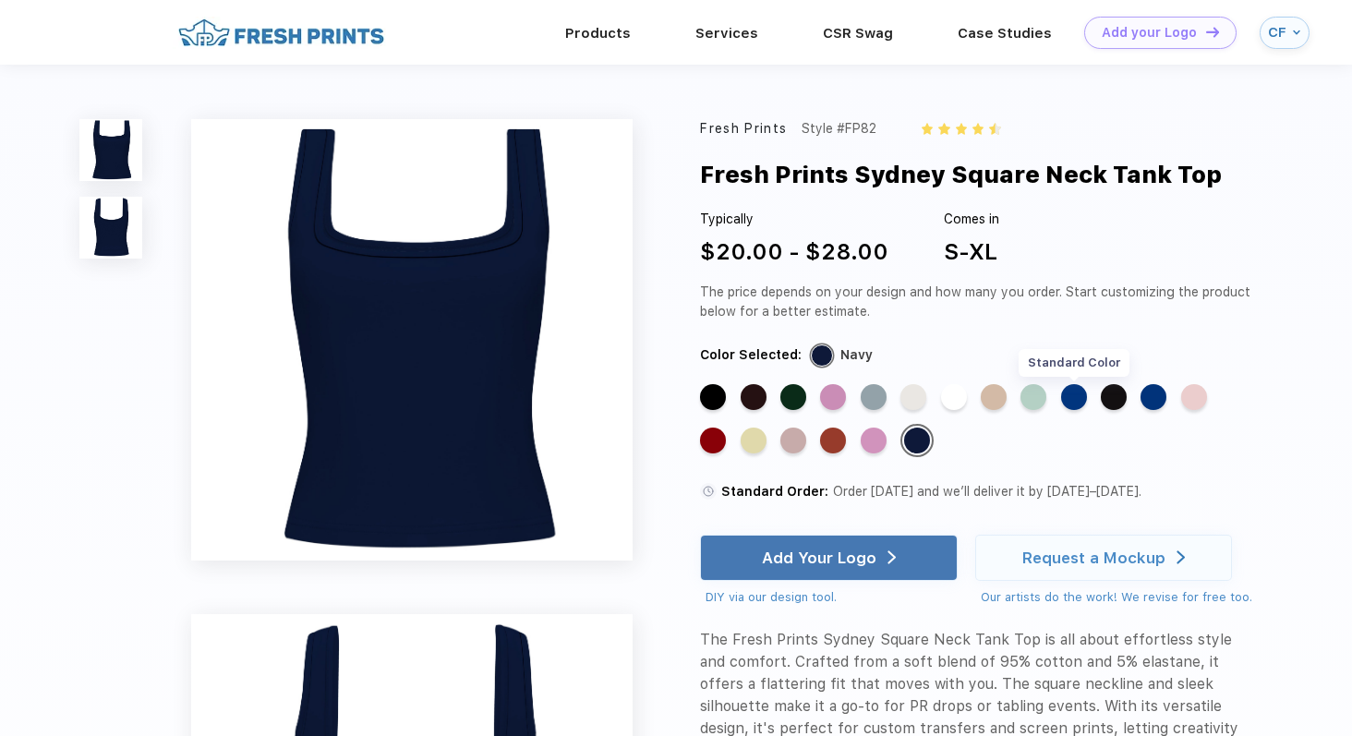
click at [1074, 395] on div "Standard Color" at bounding box center [1074, 397] width 26 height 26
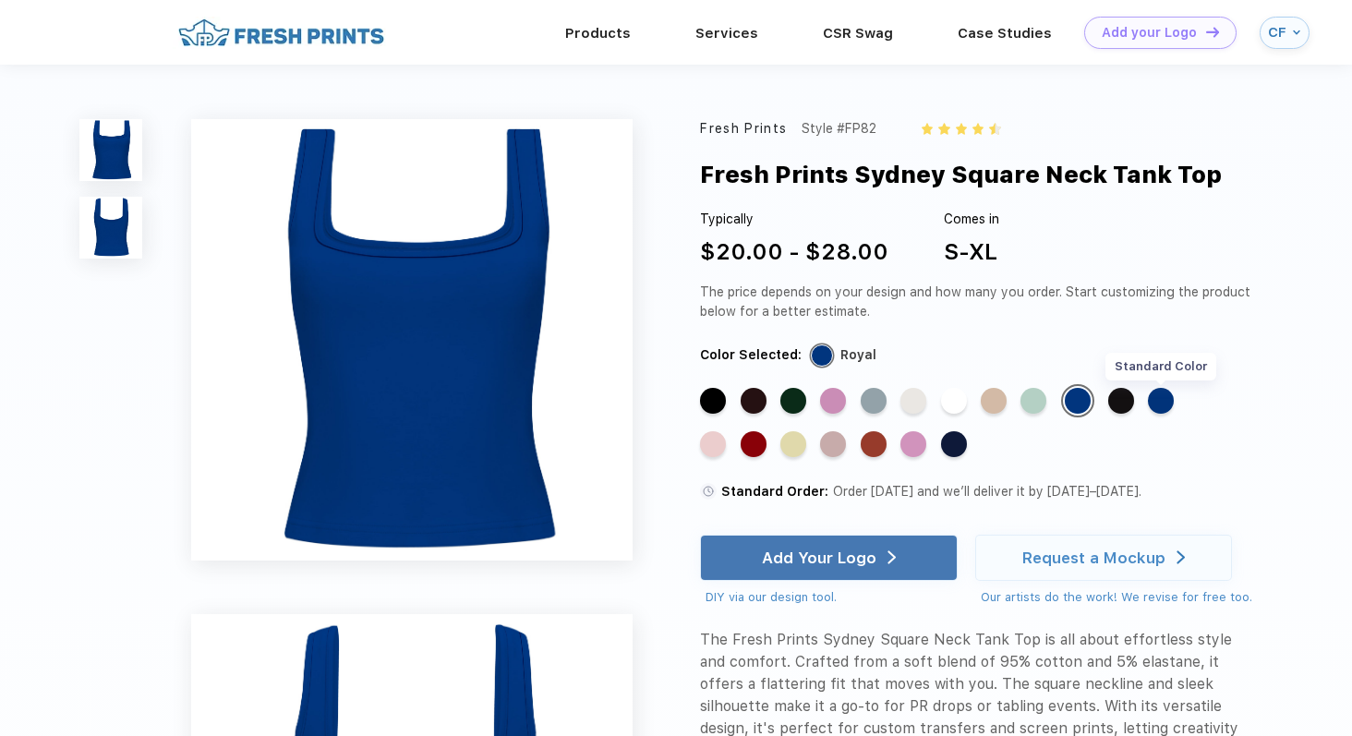
click at [1162, 395] on div "Standard Color" at bounding box center [1161, 401] width 26 height 26
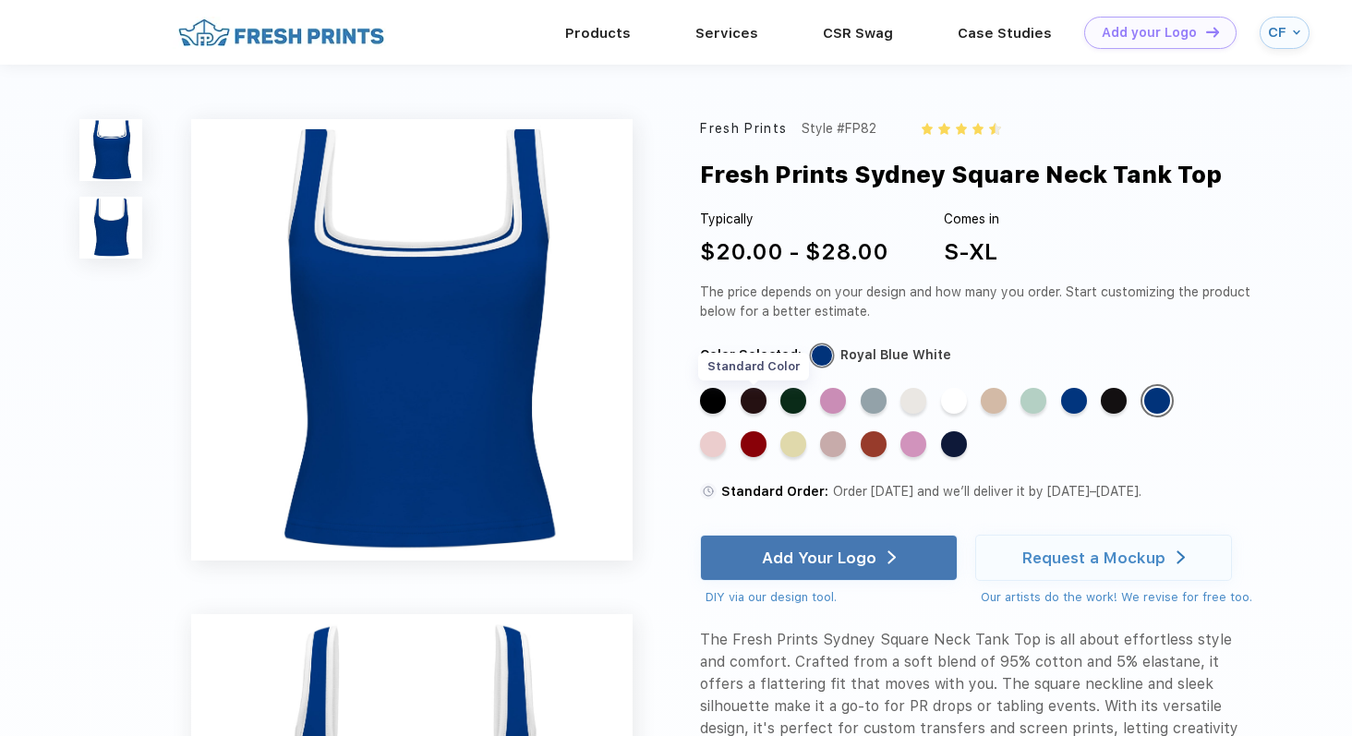
click at [753, 399] on div "Standard Color" at bounding box center [753, 401] width 26 height 26
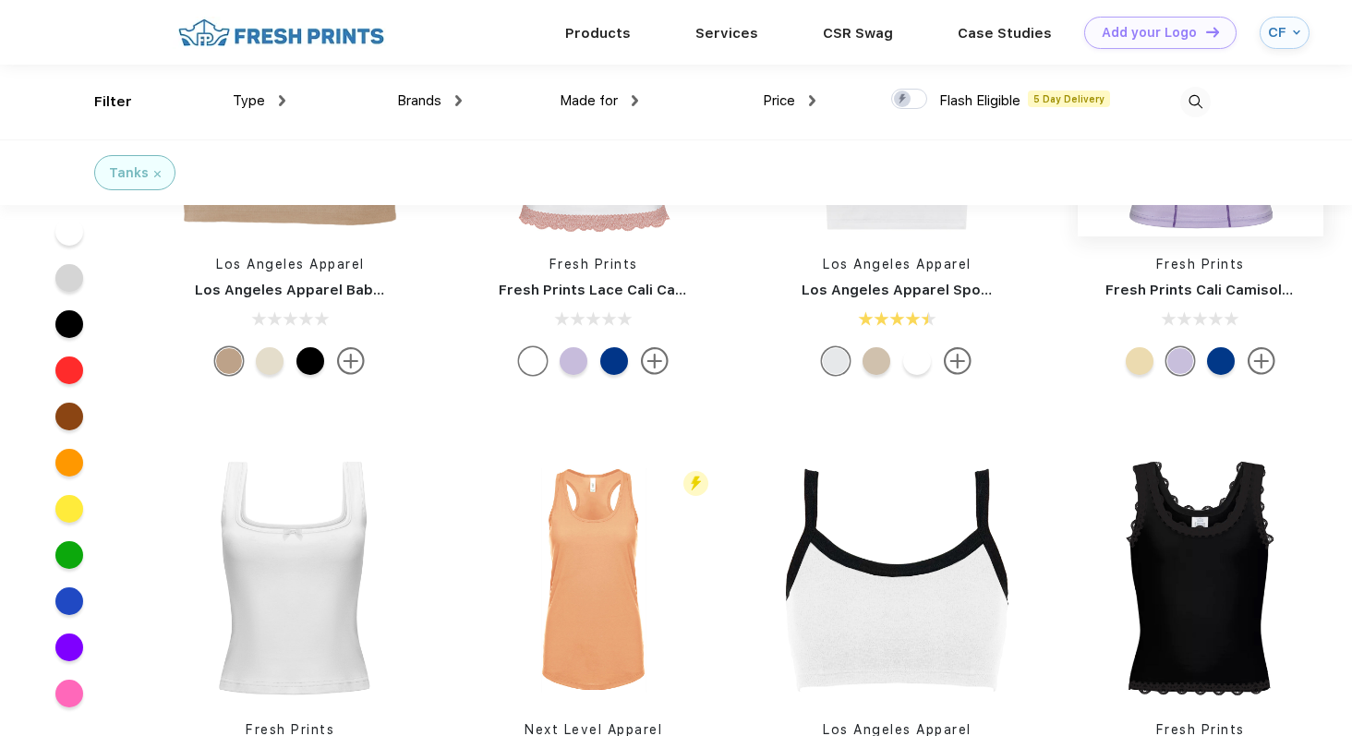
scroll to position [841, 0]
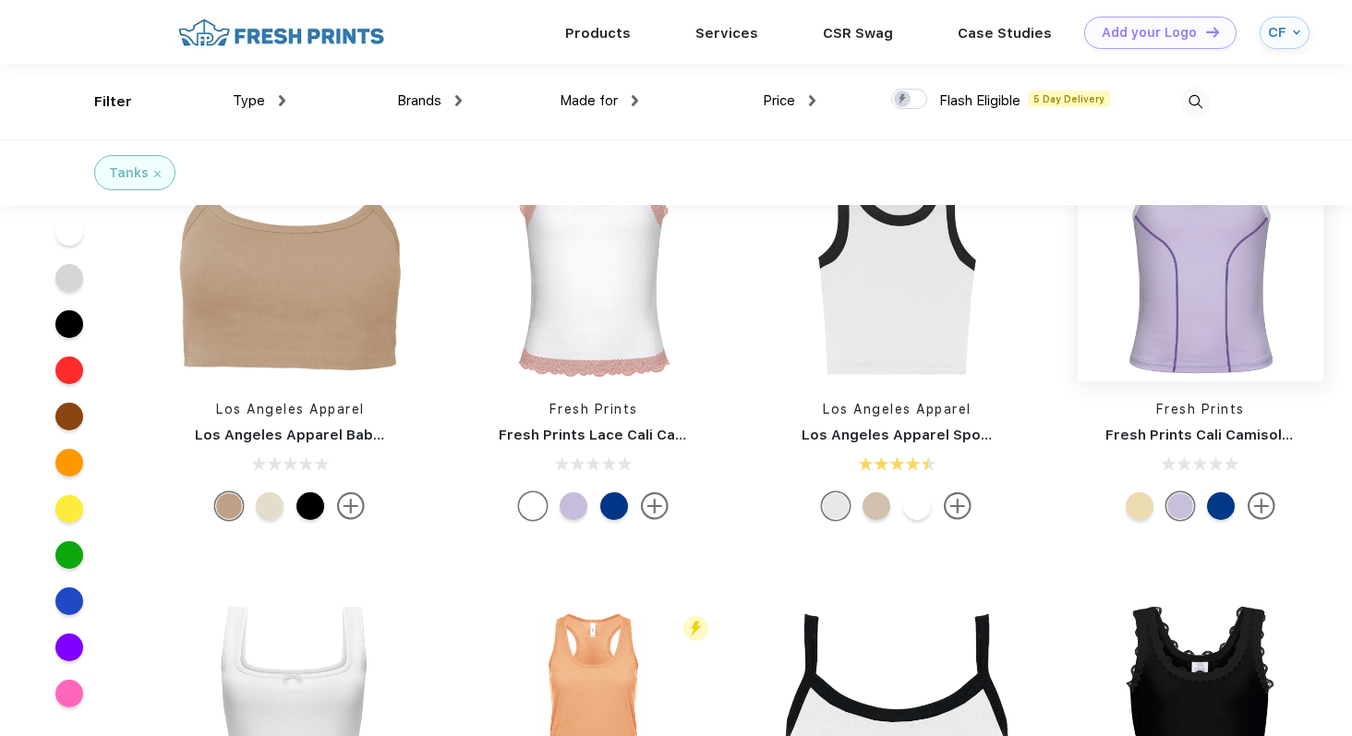
click at [1148, 248] on img at bounding box center [1200, 259] width 246 height 246
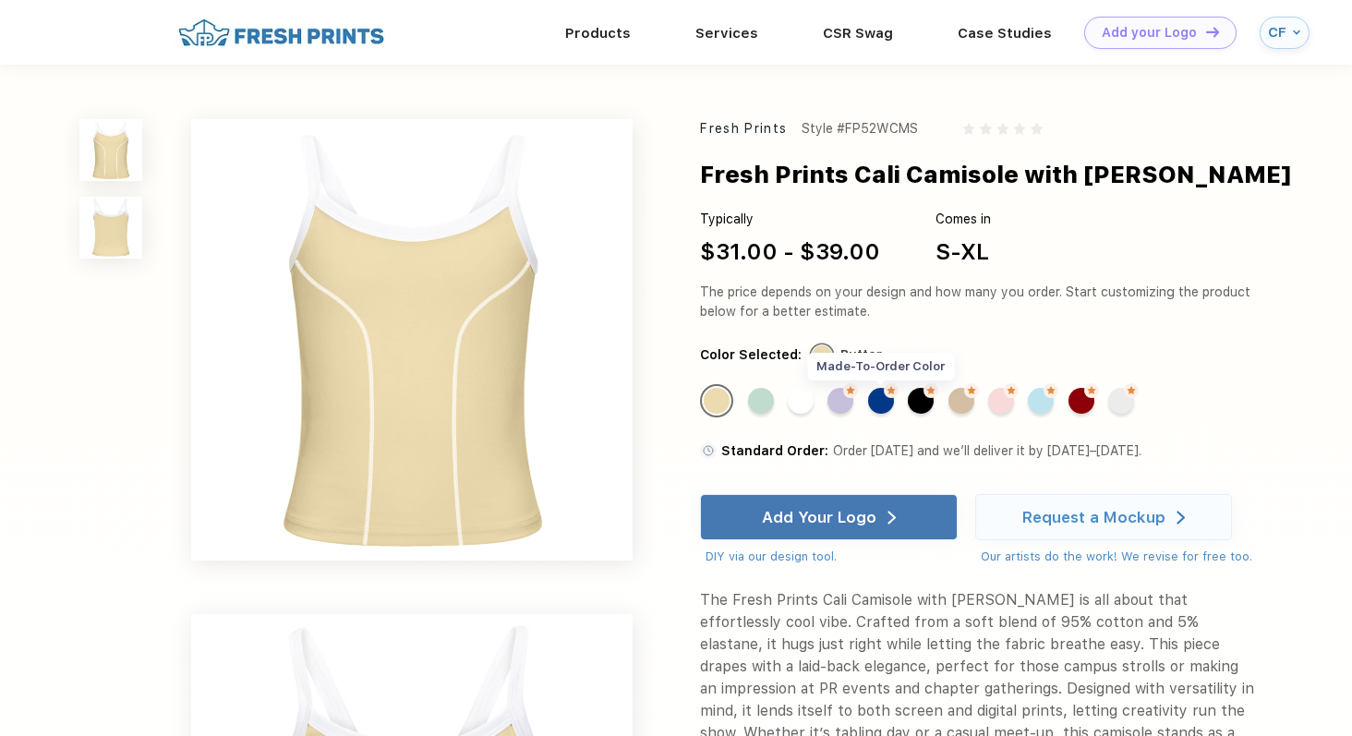
click at [886, 398] on img at bounding box center [891, 390] width 15 height 15
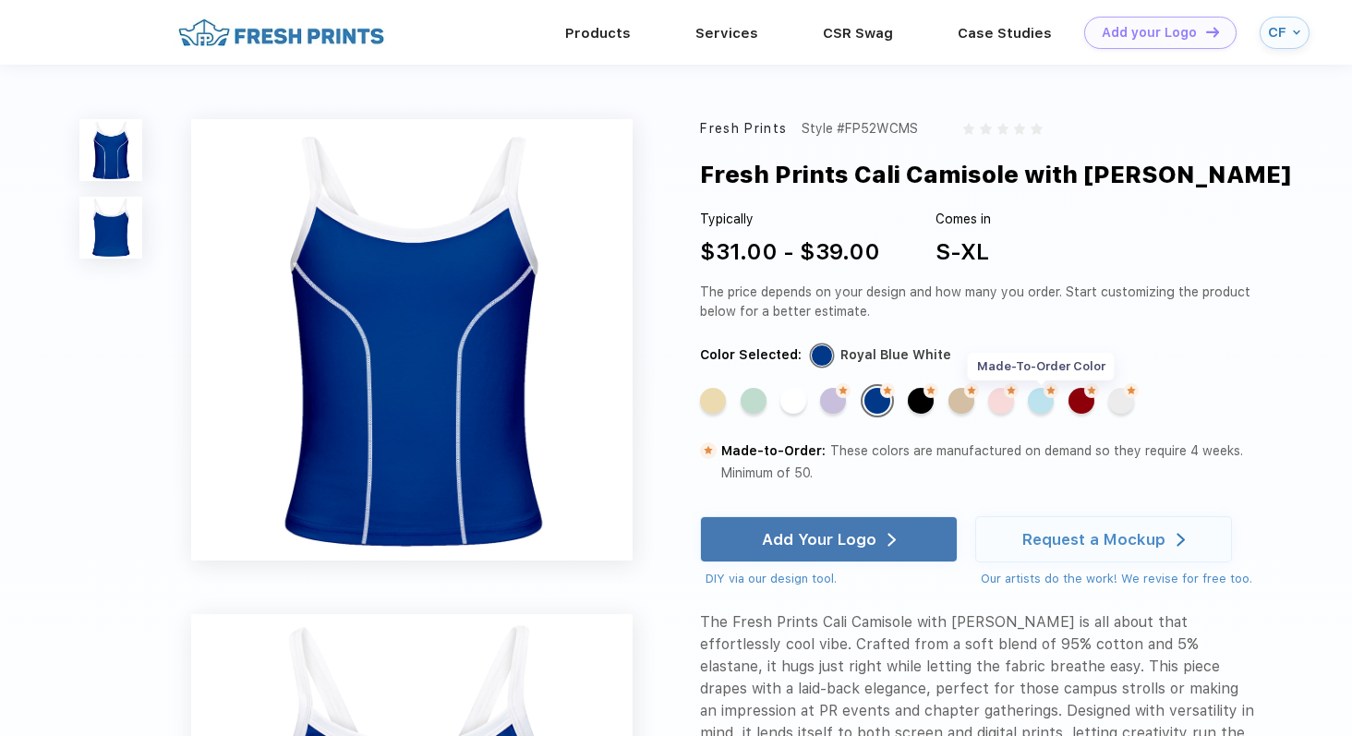
click at [1051, 395] on img at bounding box center [1050, 390] width 15 height 15
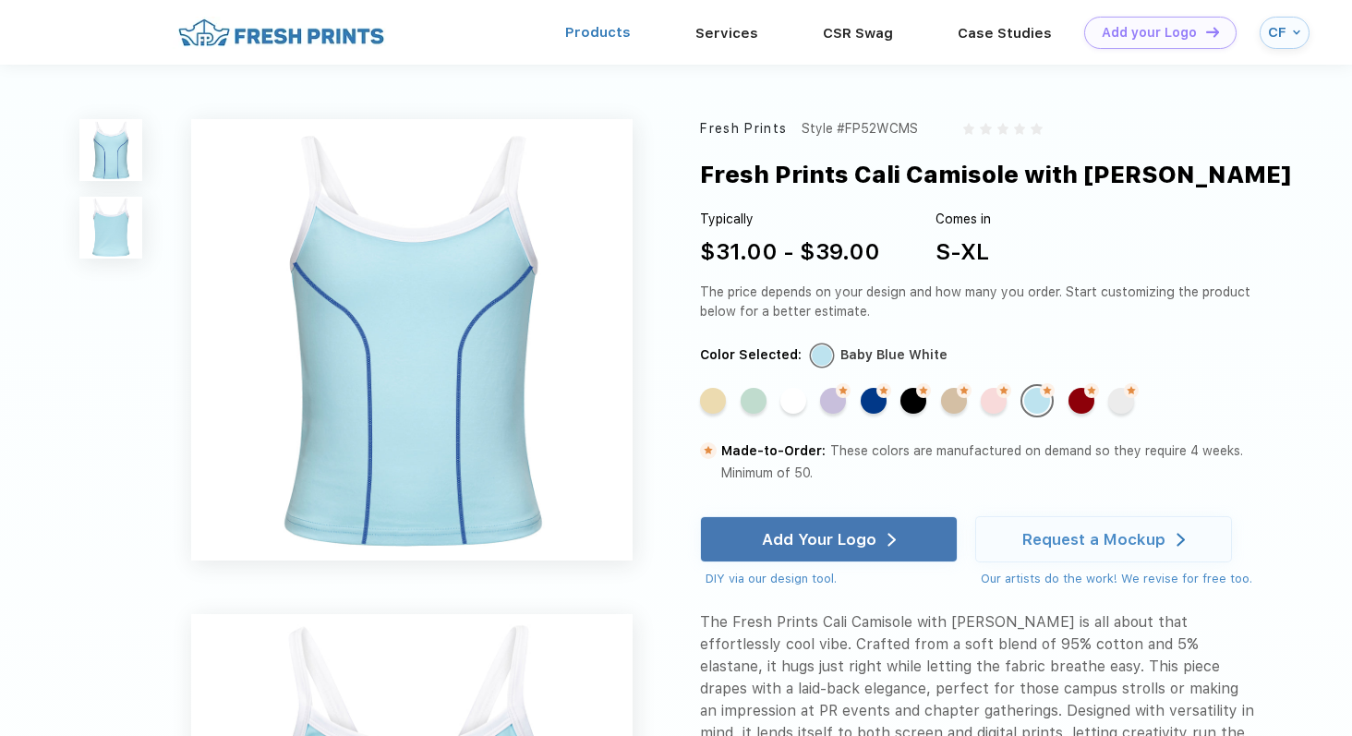
click at [595, 24] on link "Products" at bounding box center [598, 32] width 66 height 17
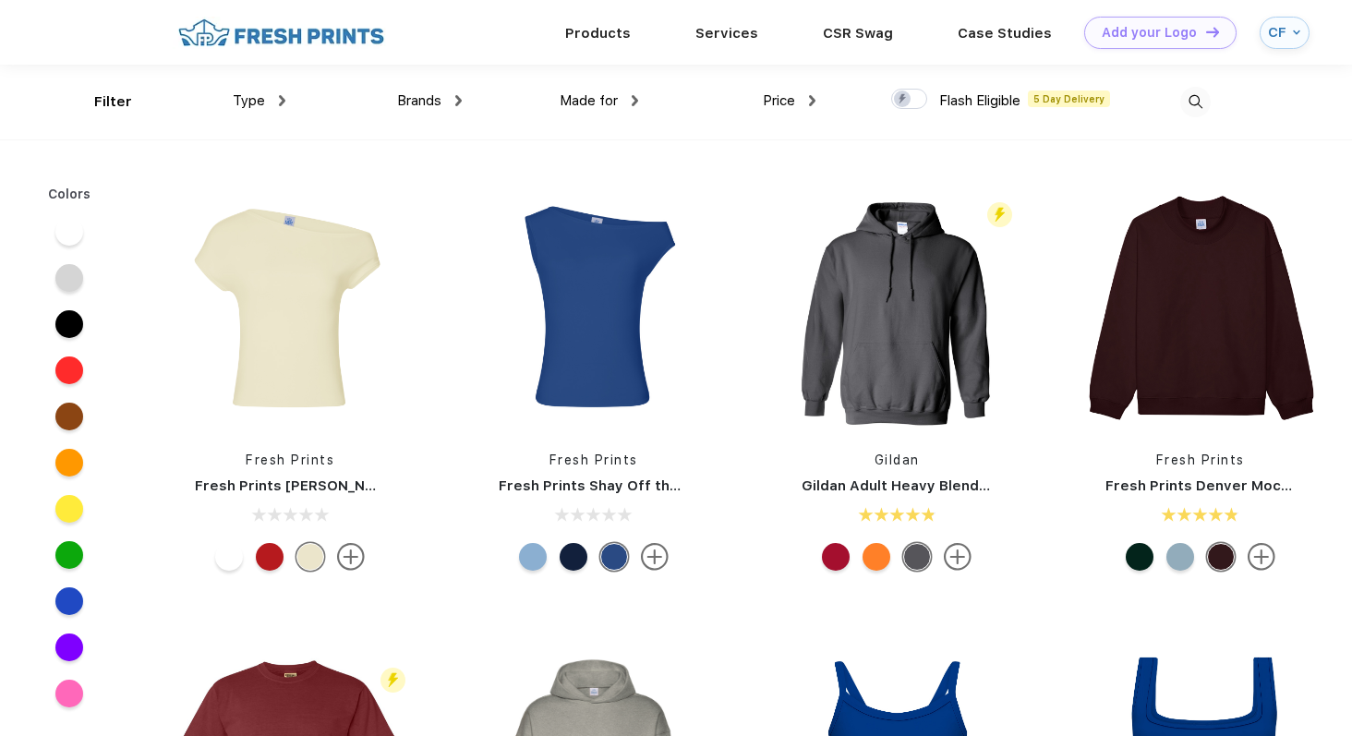
scroll to position [1, 0]
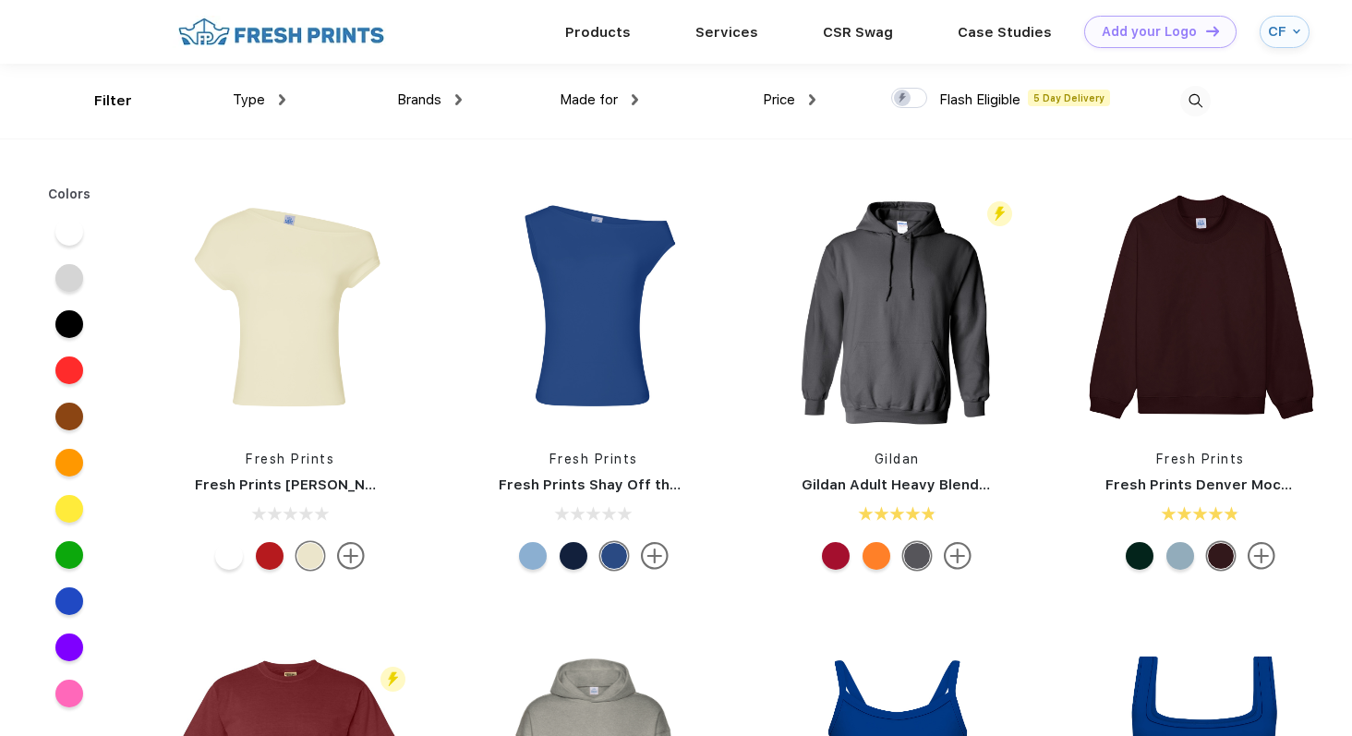
click at [637, 105] on div "Made for" at bounding box center [598, 100] width 78 height 21
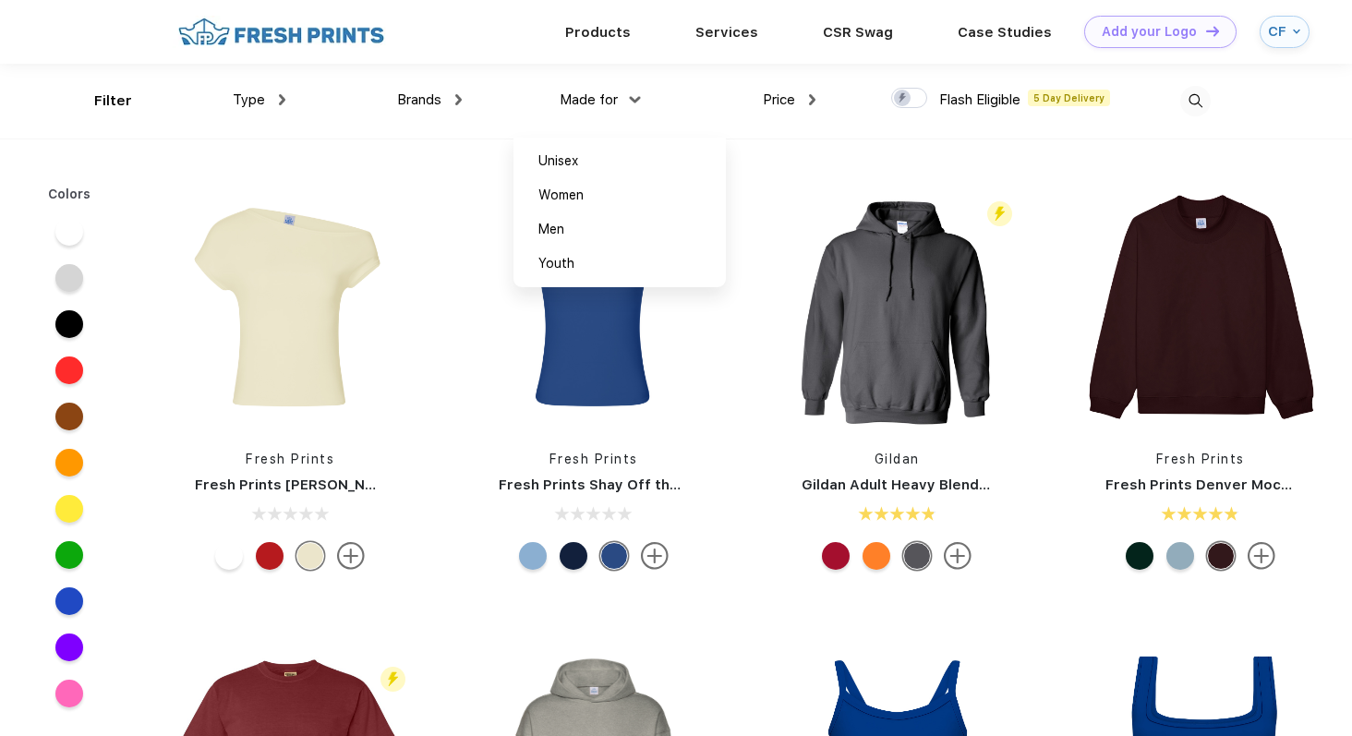
click at [418, 107] on span "Brands" at bounding box center [419, 99] width 44 height 17
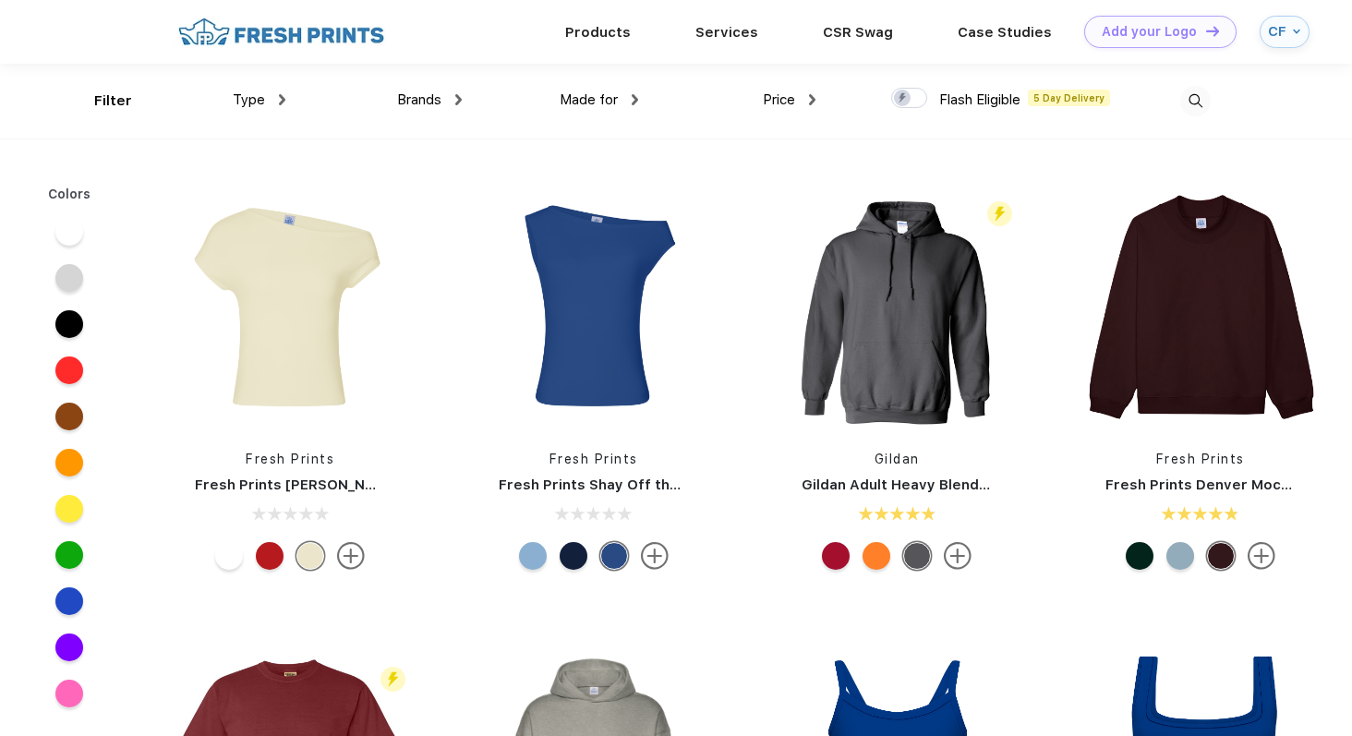
click at [279, 98] on img at bounding box center [282, 99] width 6 height 11
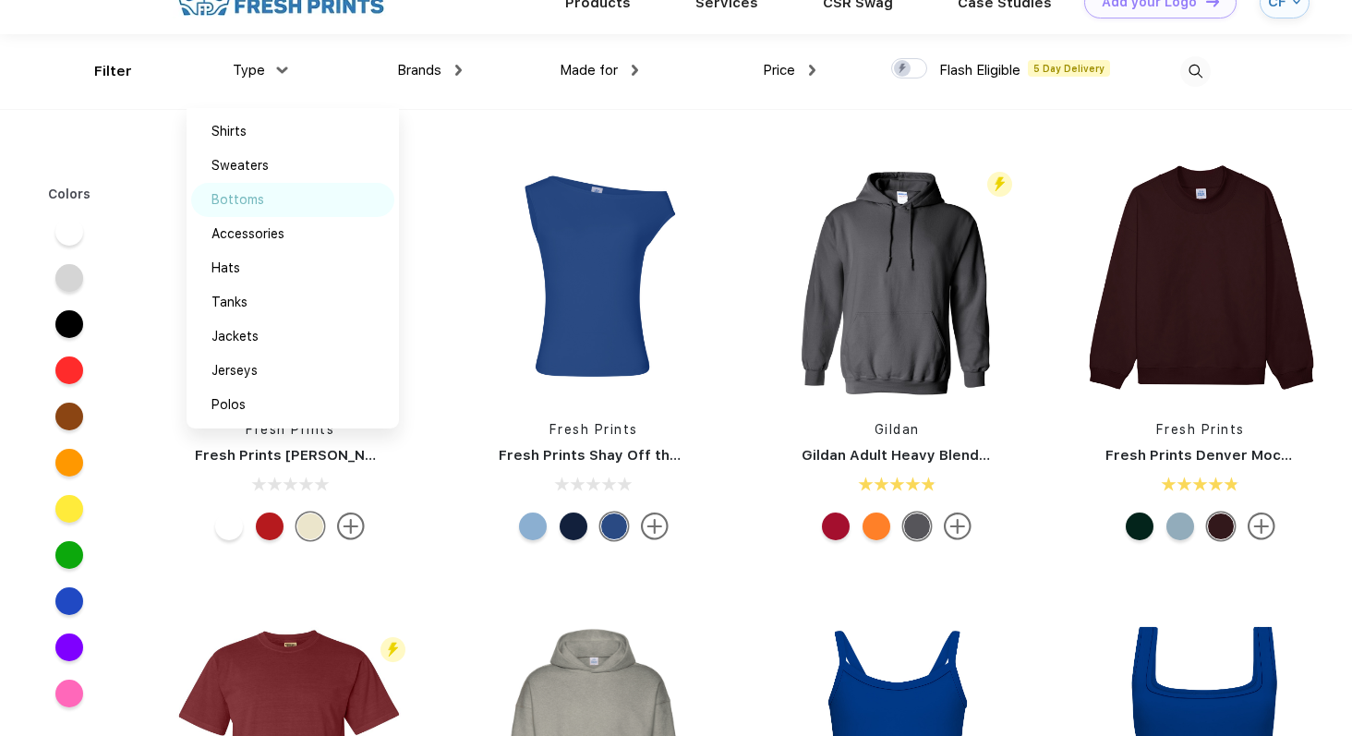
scroll to position [0, 0]
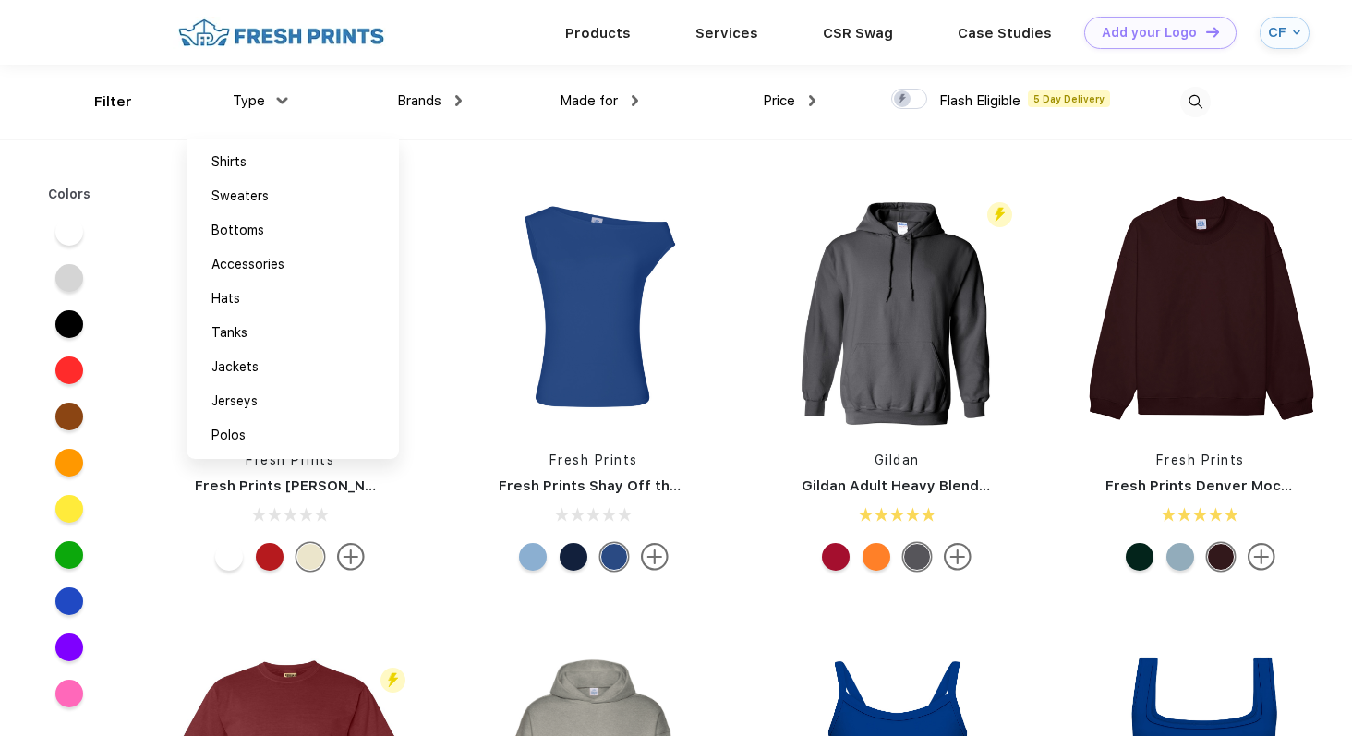
click at [597, 159] on div "Fresh Prints Fresh Prints [PERSON_NAME] Off the Shoulder Top Fresh Prints Fresh…" at bounding box center [744, 615] width 1213 height 931
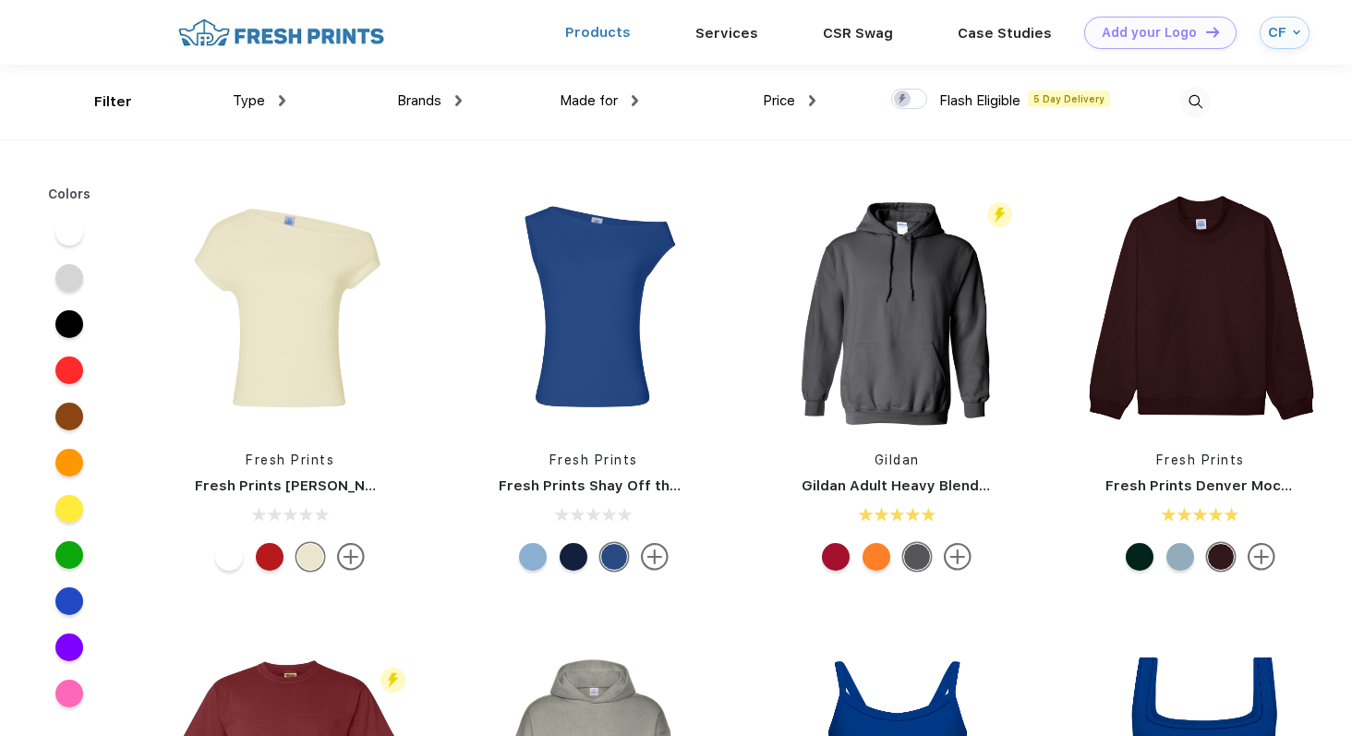
click at [621, 39] on link "Products" at bounding box center [598, 32] width 66 height 17
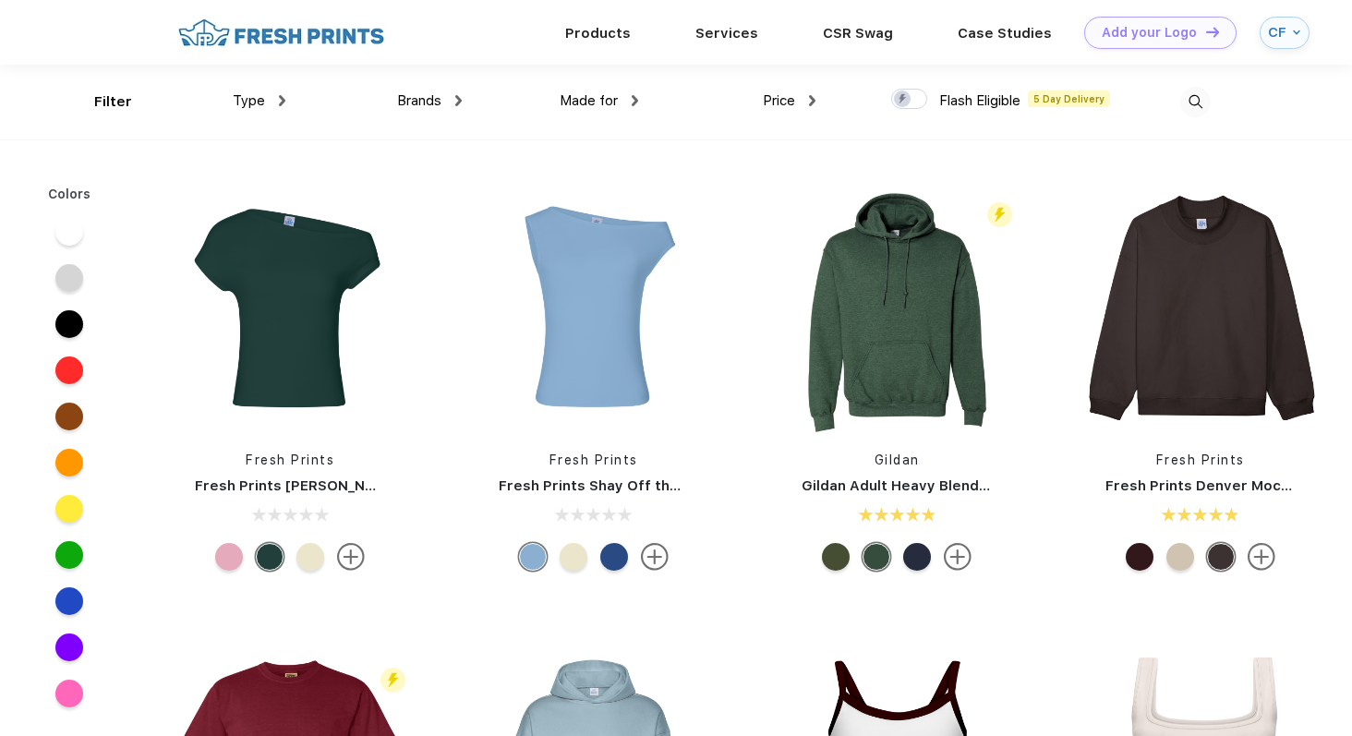
scroll to position [1, 0]
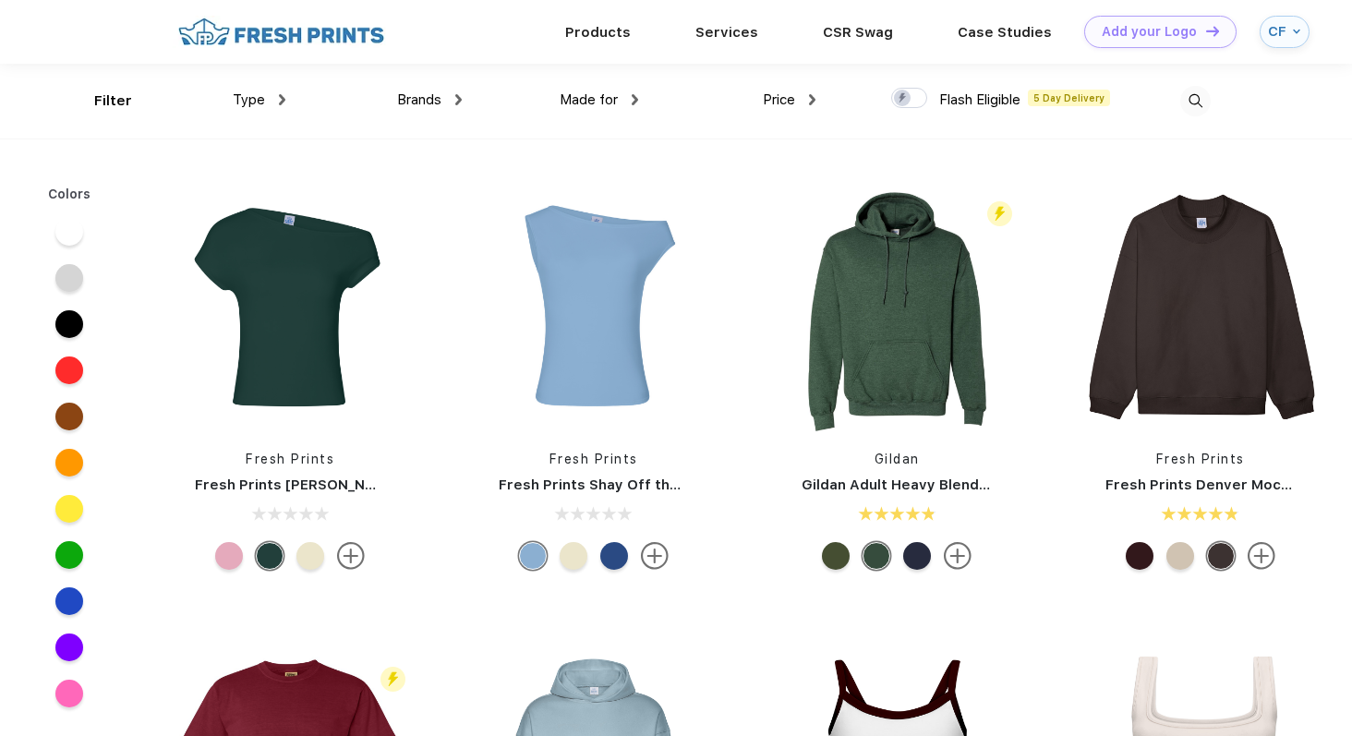
click at [622, 102] on div "Made for" at bounding box center [598, 100] width 78 height 21
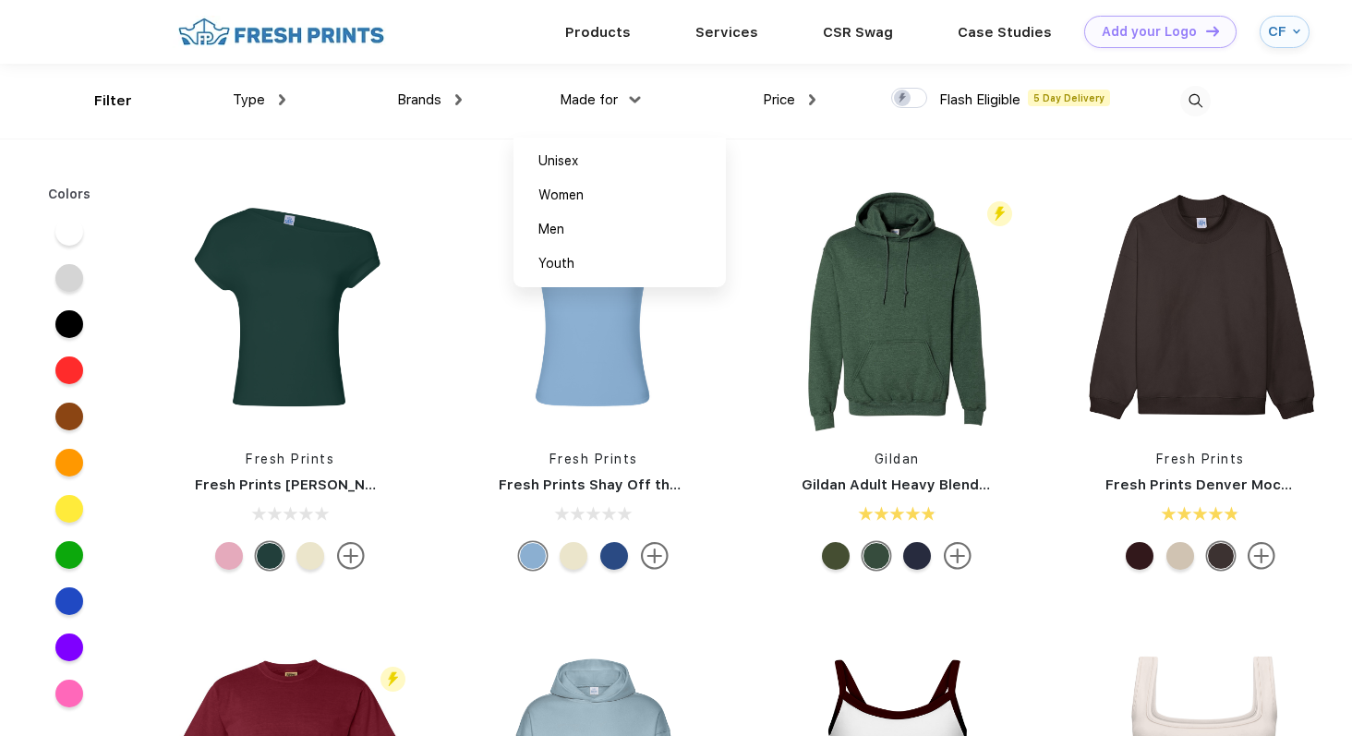
click at [448, 99] on div "Brands" at bounding box center [429, 100] width 65 height 21
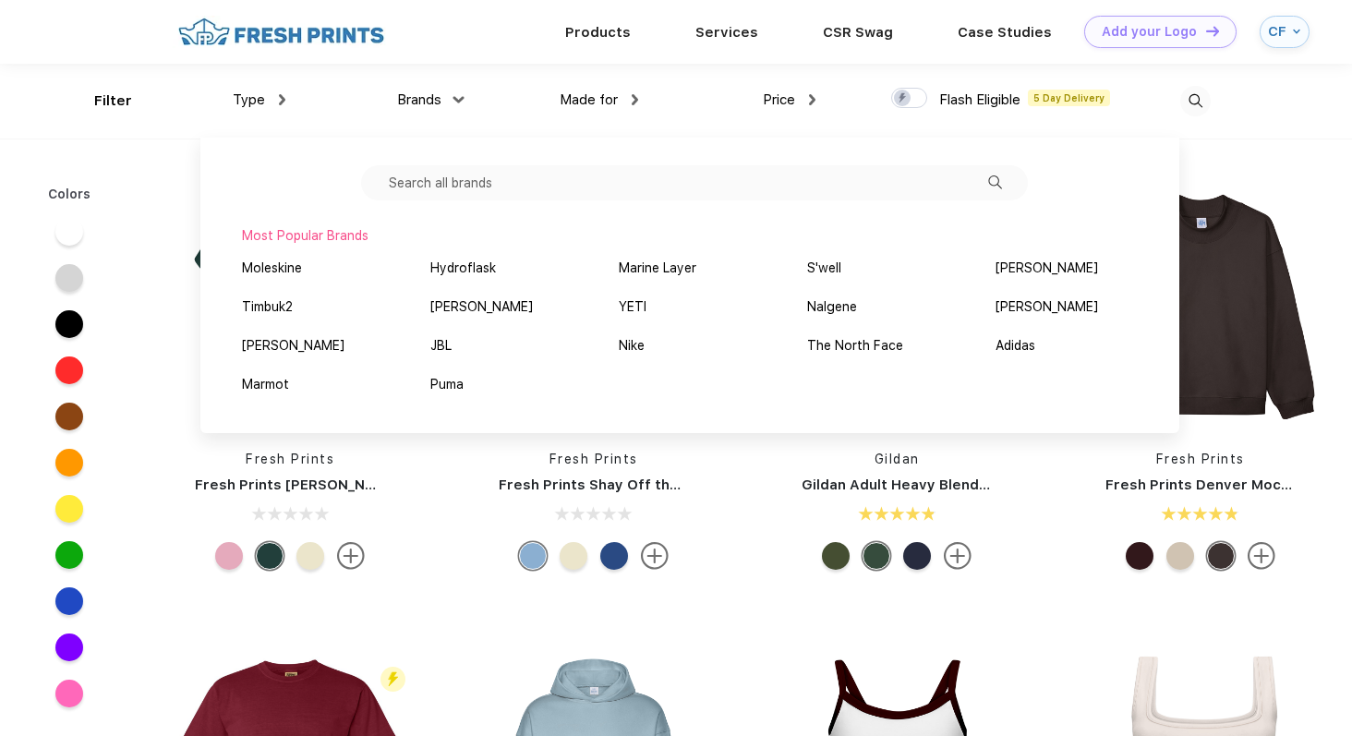
click at [448, 99] on div "Brands" at bounding box center [429, 100] width 65 height 21
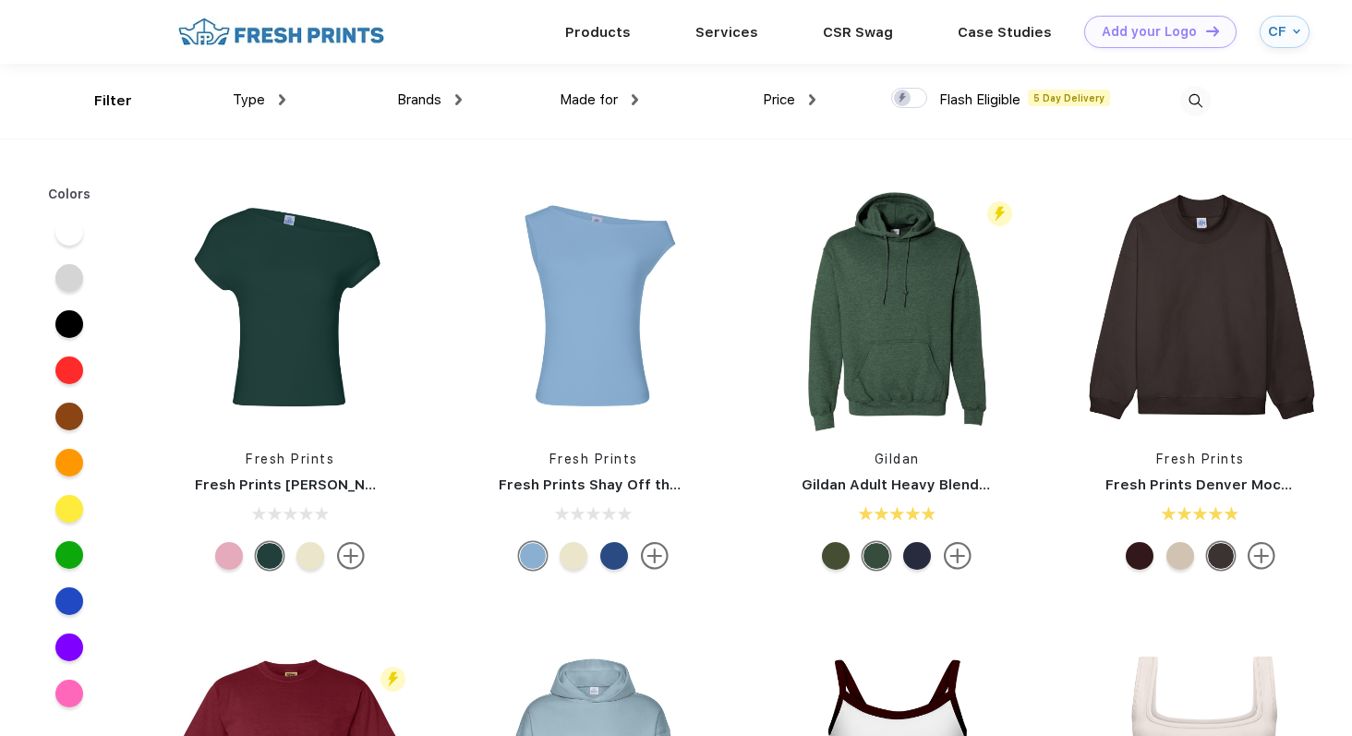
click at [786, 105] on span "Price" at bounding box center [779, 99] width 32 height 17
click at [289, 101] on div "Brands Most Popular Brands Moleskine Hydroflask Marine Layer S'well [PERSON_NAM…" at bounding box center [373, 101] width 176 height 75
click at [268, 102] on div "Type" at bounding box center [259, 100] width 53 height 21
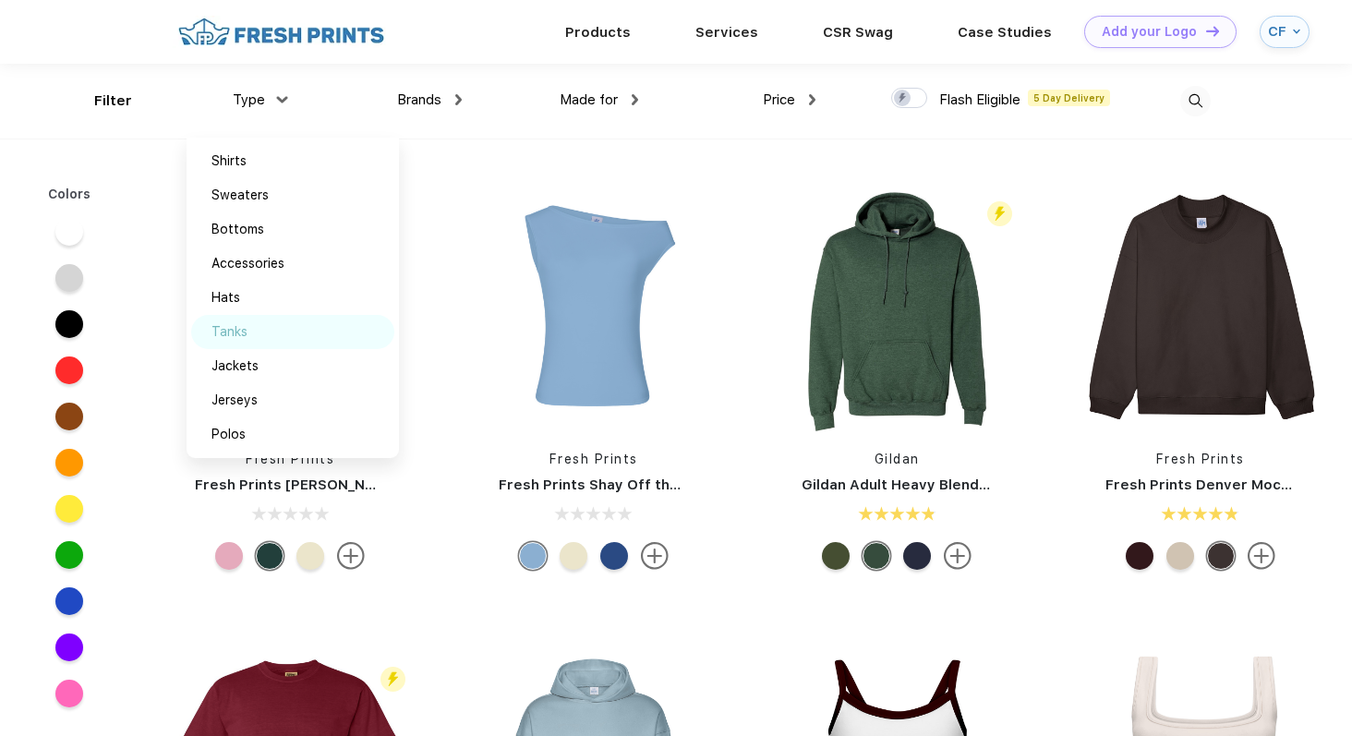
click at [280, 324] on div "Tanks" at bounding box center [292, 332] width 203 height 34
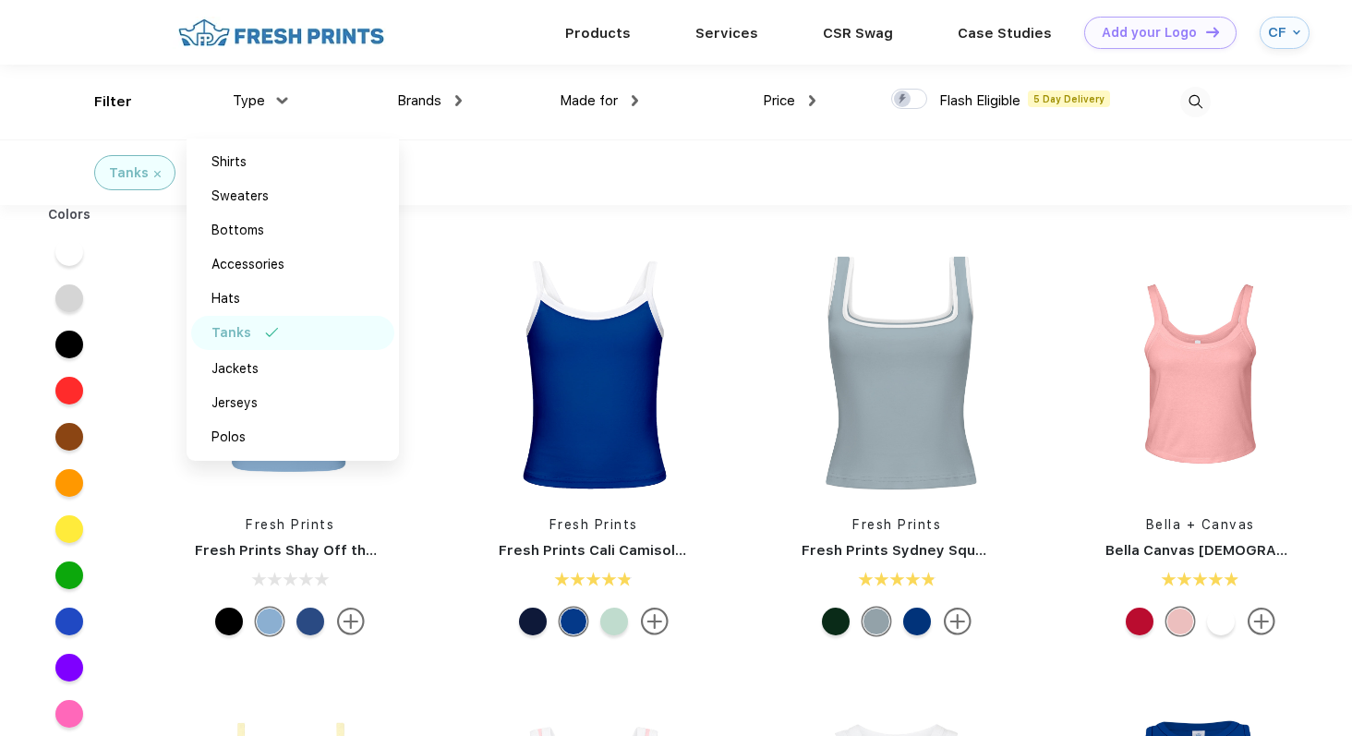
click at [612, 184] on div "Tanks" at bounding box center [676, 172] width 1352 height 66
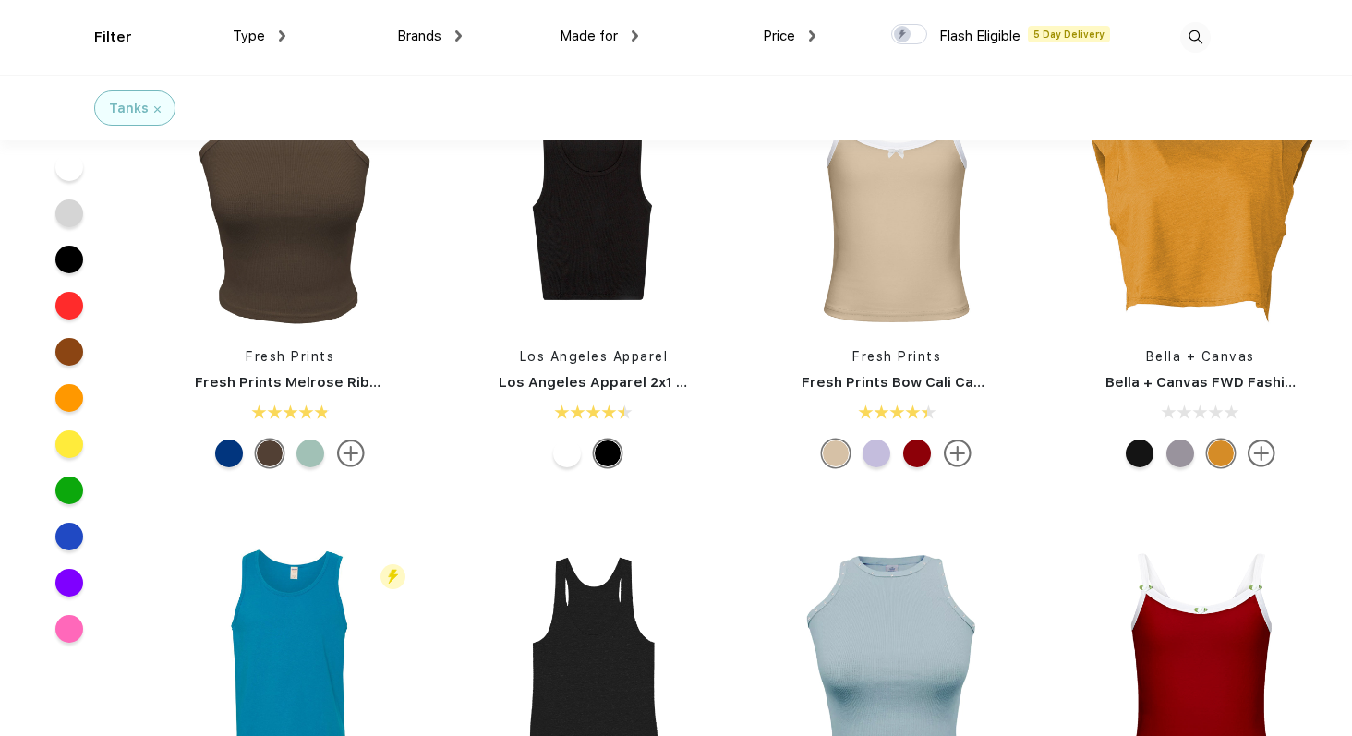
scroll to position [1910, 0]
